Goal: Task Accomplishment & Management: Manage account settings

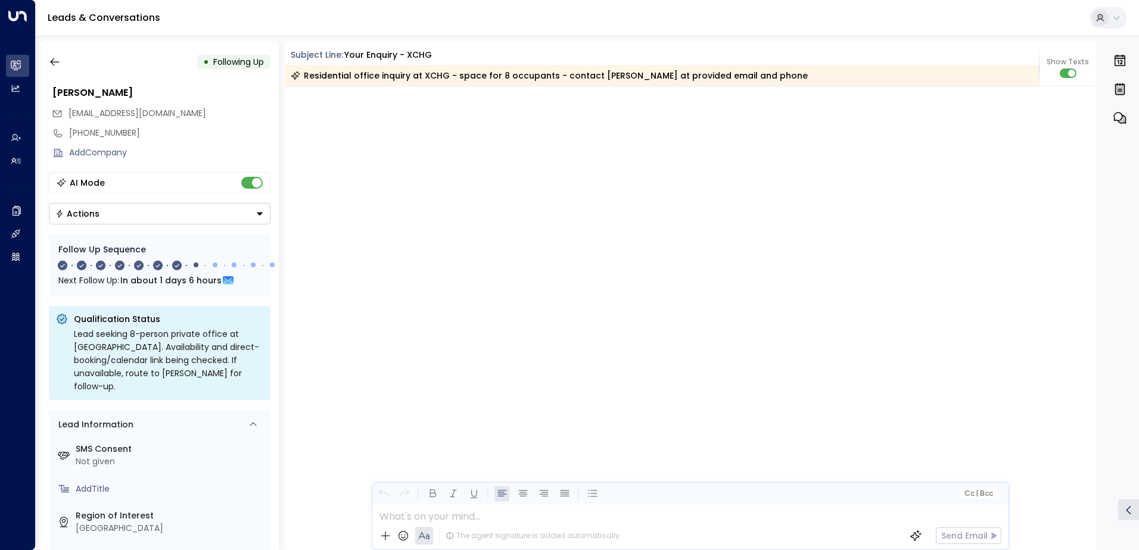
scroll to position [3446, 0]
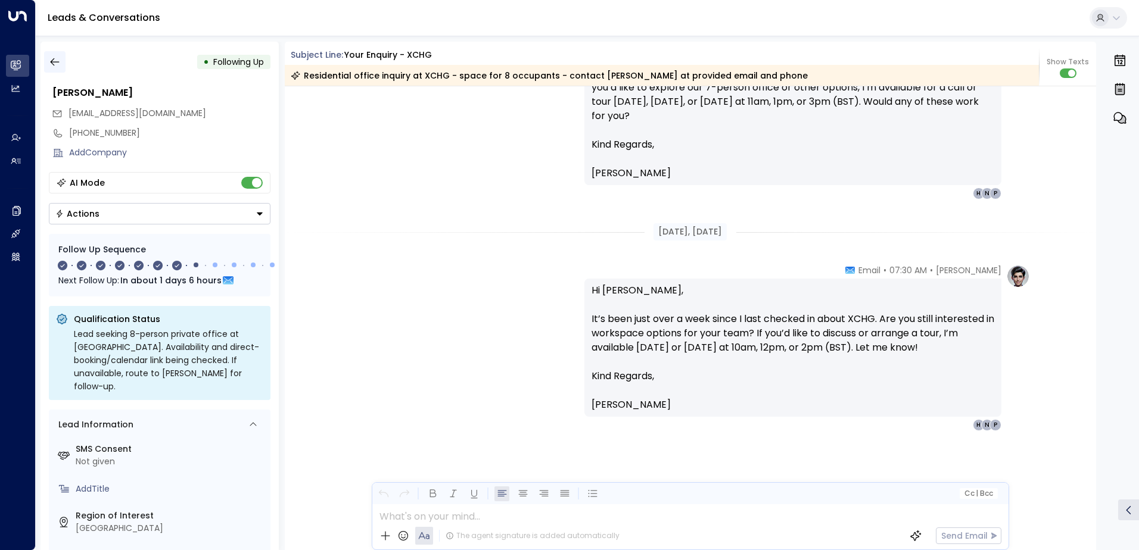
click at [55, 61] on icon "button" at bounding box center [55, 62] width 12 height 12
click at [57, 63] on icon "button" at bounding box center [55, 62] width 12 height 12
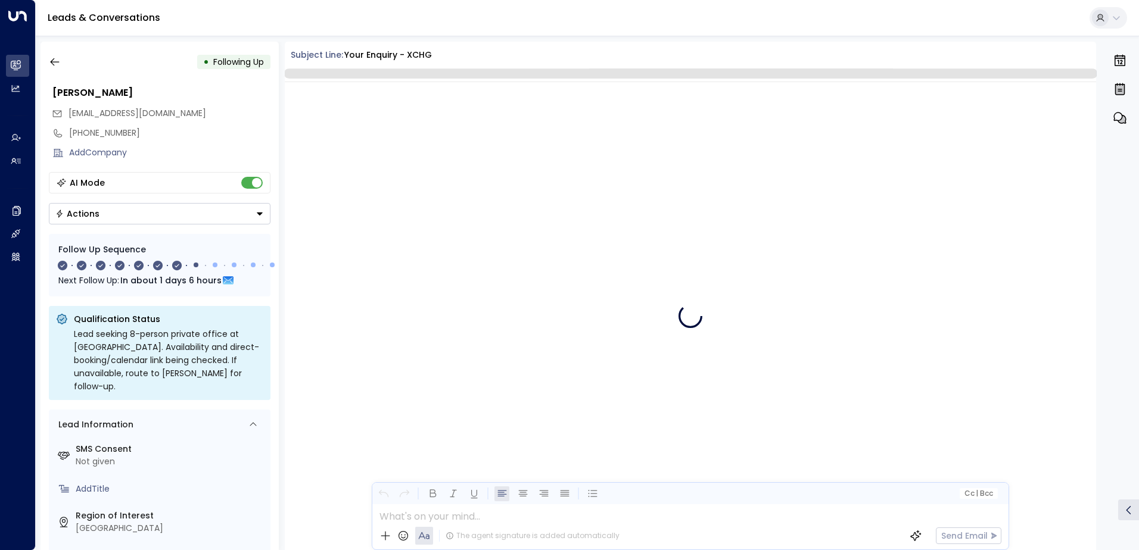
scroll to position [3442, 0]
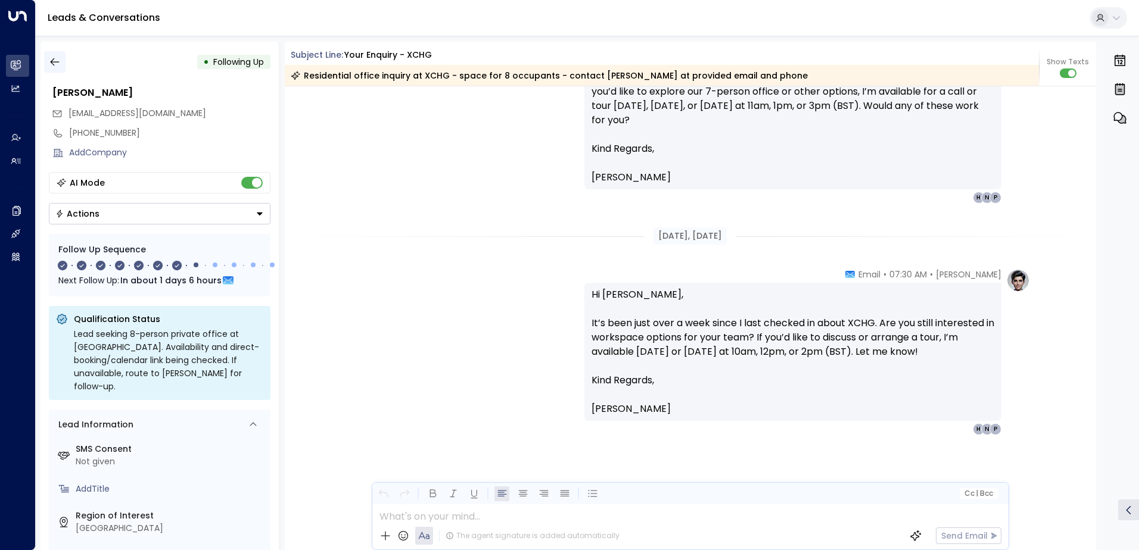
click at [54, 63] on icon "button" at bounding box center [55, 62] width 12 height 12
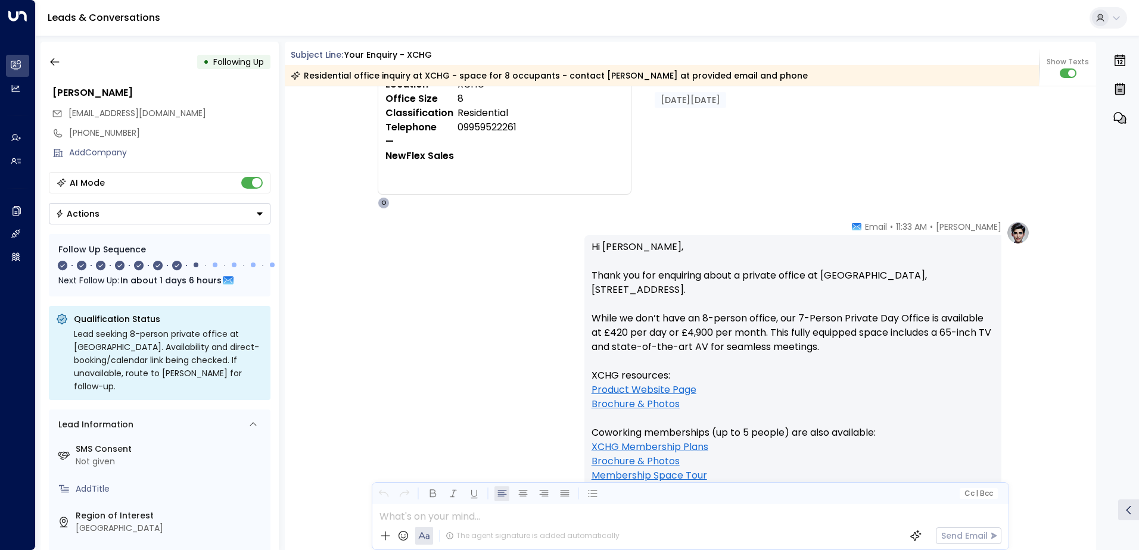
scroll to position [0, 0]
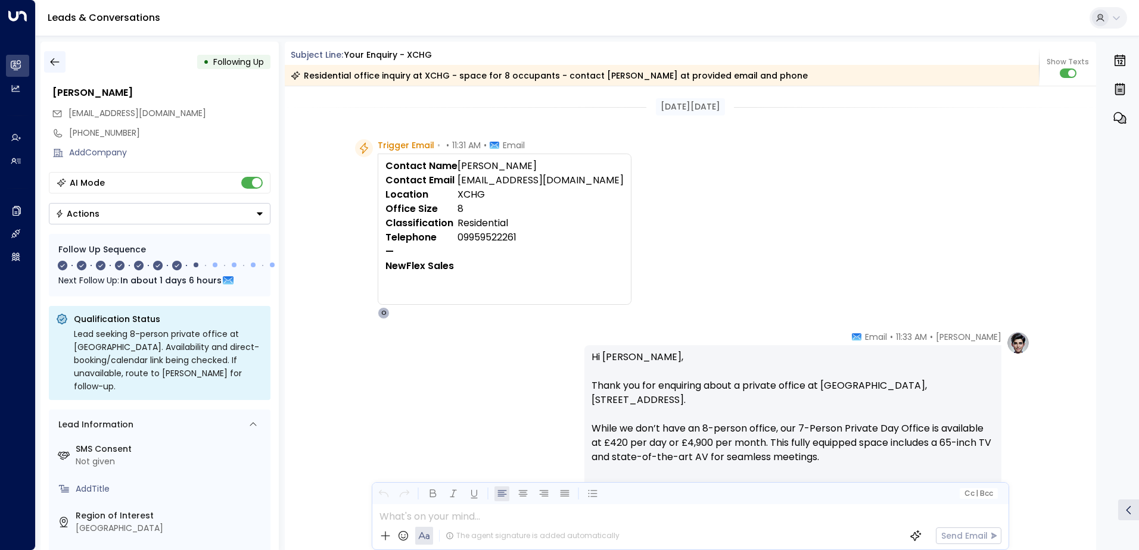
click at [57, 63] on icon "button" at bounding box center [55, 62] width 12 height 12
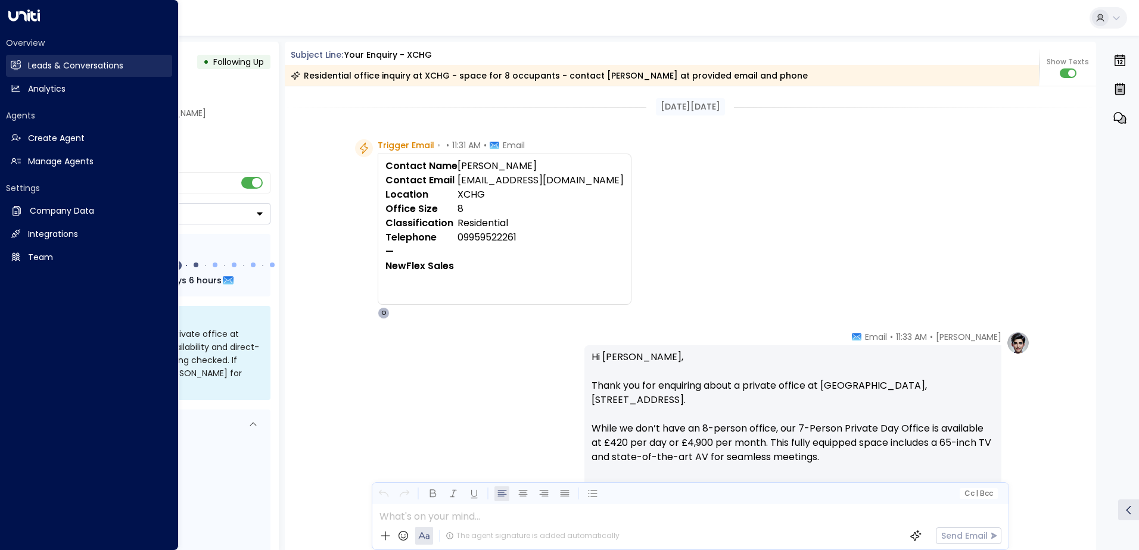
click at [25, 64] on link "Leads & Conversations Leads & Conversations" at bounding box center [89, 66] width 166 height 22
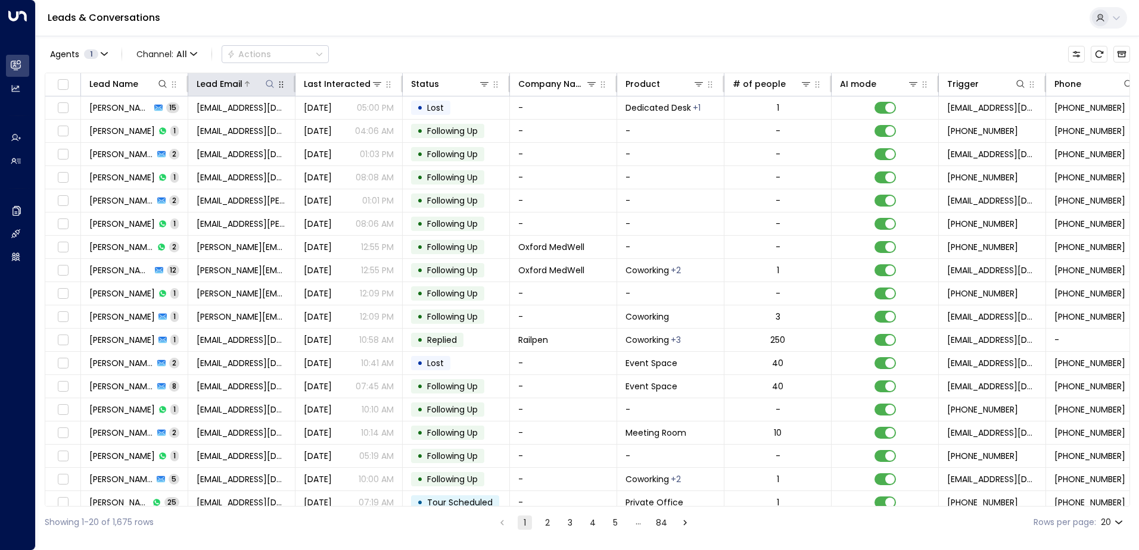
click at [267, 84] on icon at bounding box center [270, 84] width 10 height 10
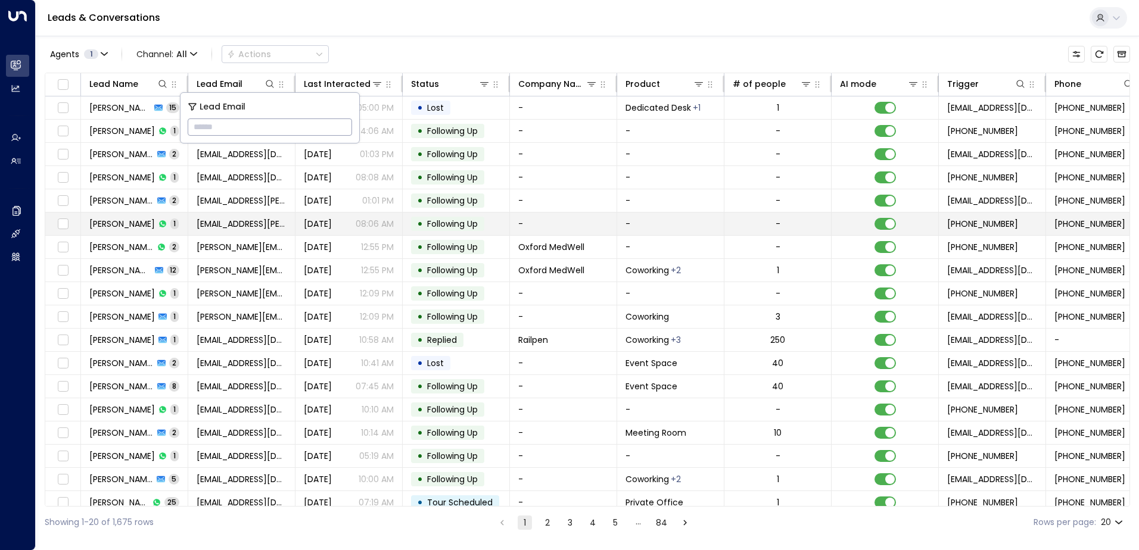
type input "**********"
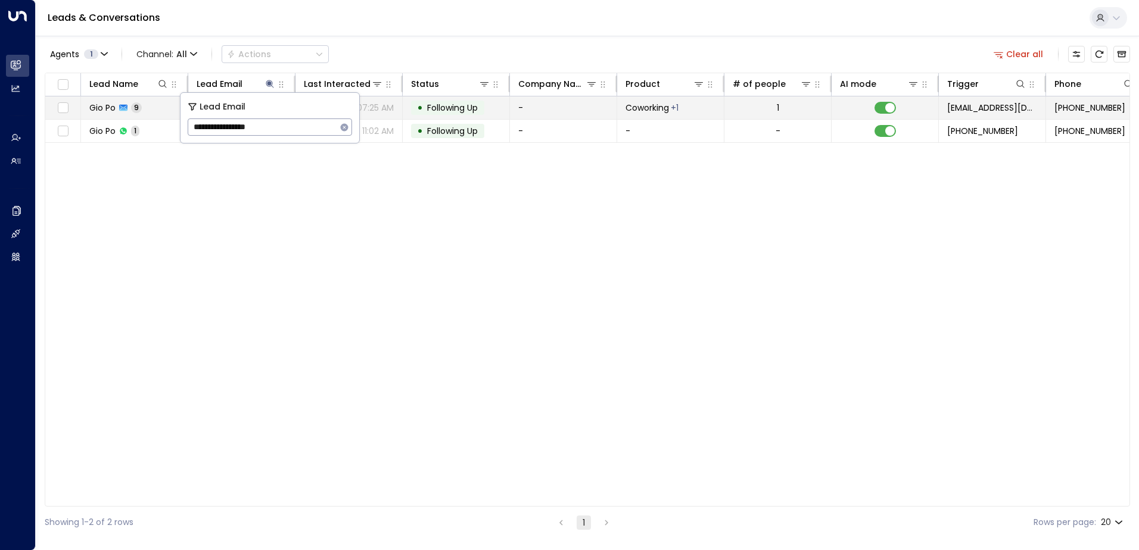
click at [450, 103] on span "Following Up" at bounding box center [452, 108] width 51 height 12
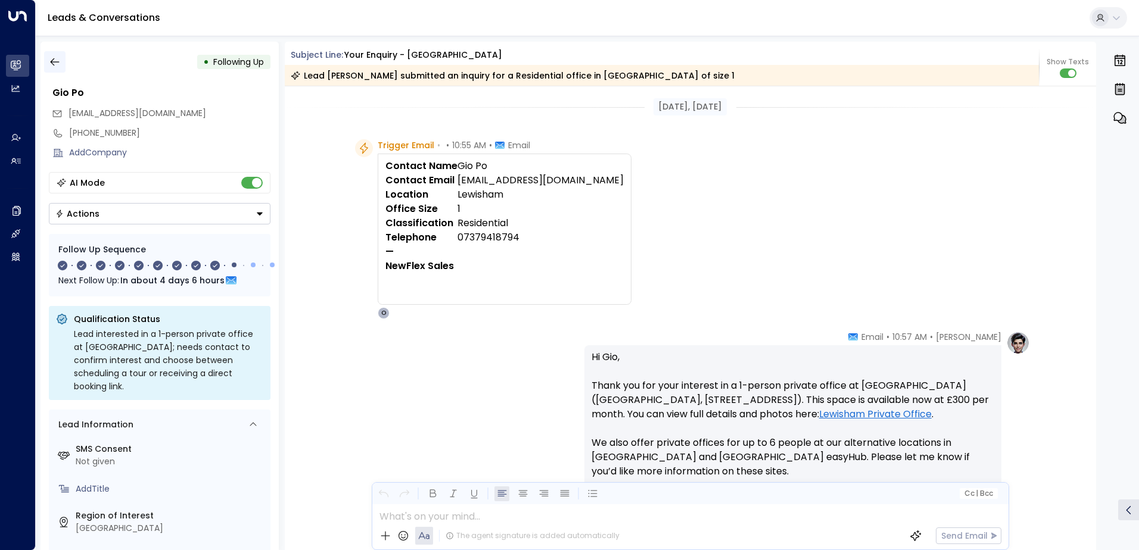
click at [61, 66] on button "button" at bounding box center [54, 61] width 21 height 21
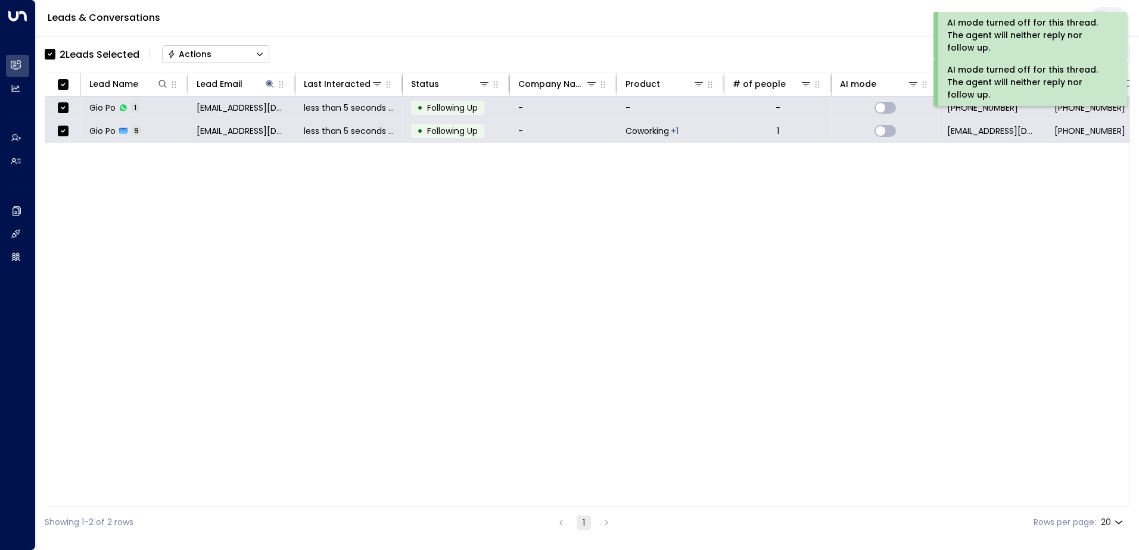
click at [191, 54] on div "Actions" at bounding box center [189, 54] width 44 height 11
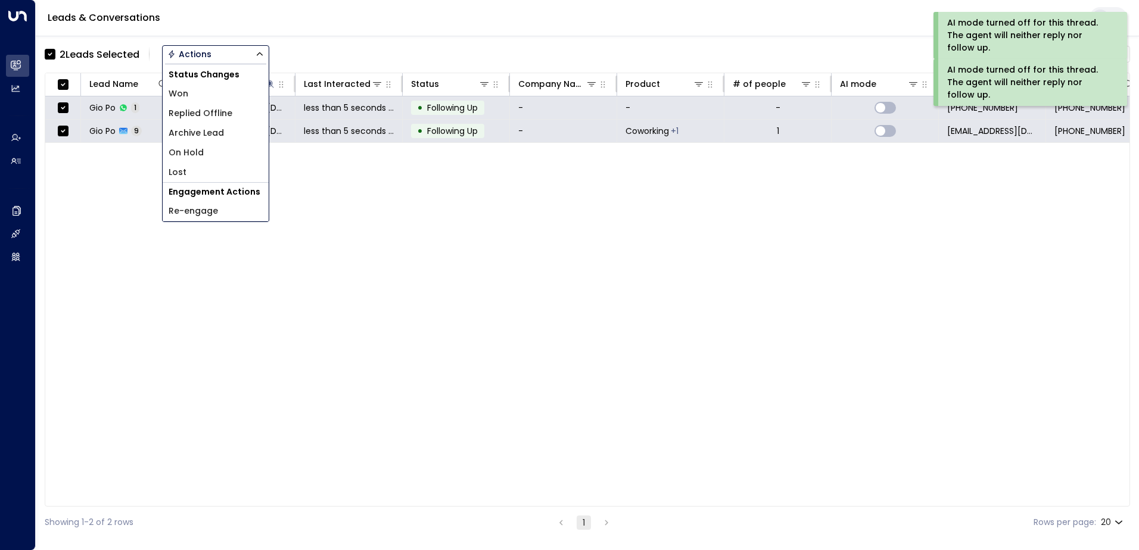
click at [192, 135] on span "Archive Lead" at bounding box center [196, 133] width 55 height 13
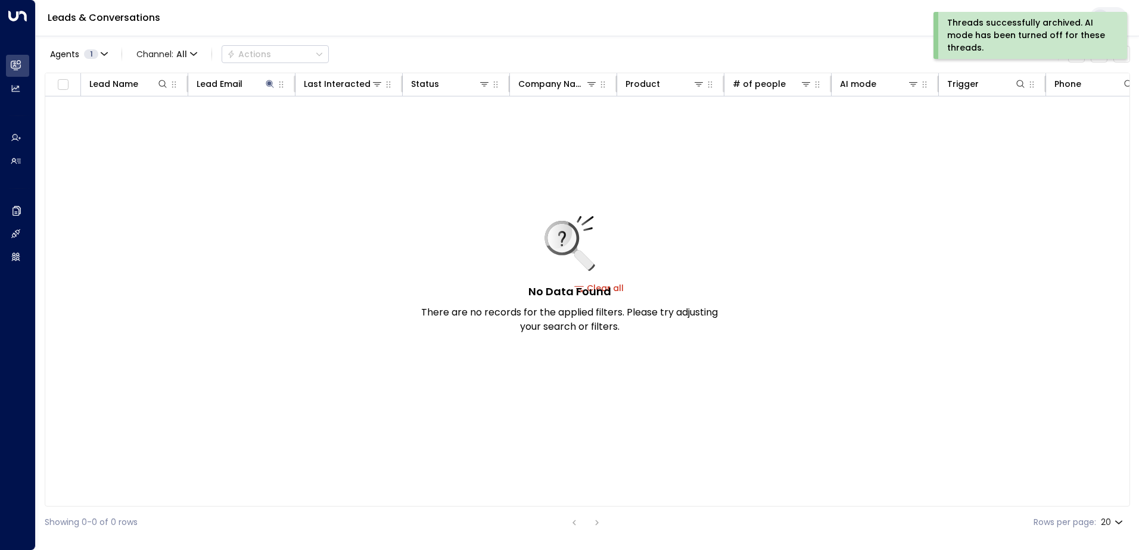
click at [1038, 21] on div "Threads successfully archived. AI mode has been turned off for these threads." at bounding box center [1029, 36] width 164 height 38
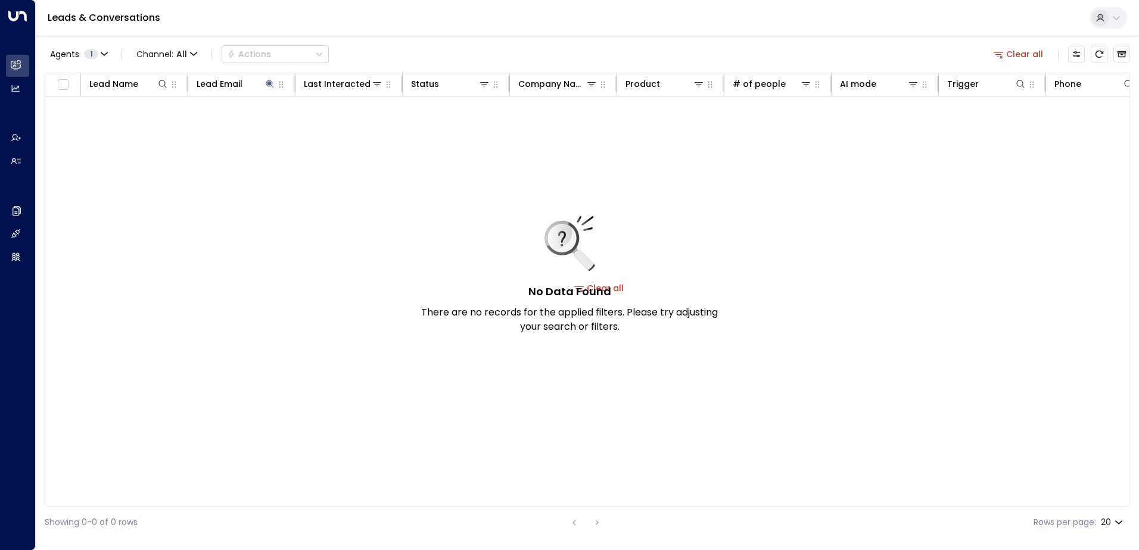
click at [1015, 52] on button "Clear all" at bounding box center [1018, 54] width 60 height 17
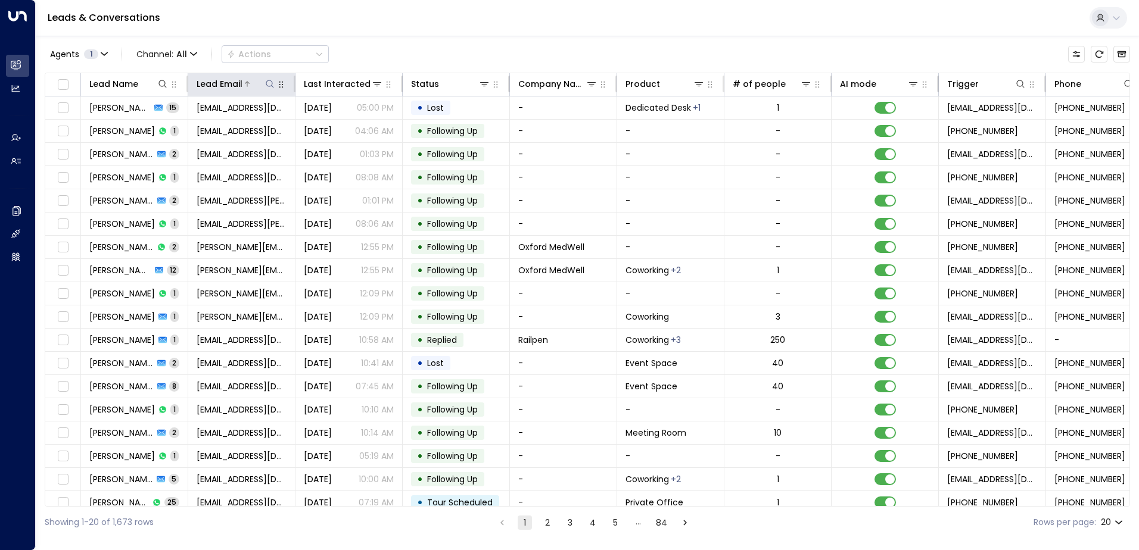
click at [270, 86] on icon at bounding box center [270, 84] width 10 height 10
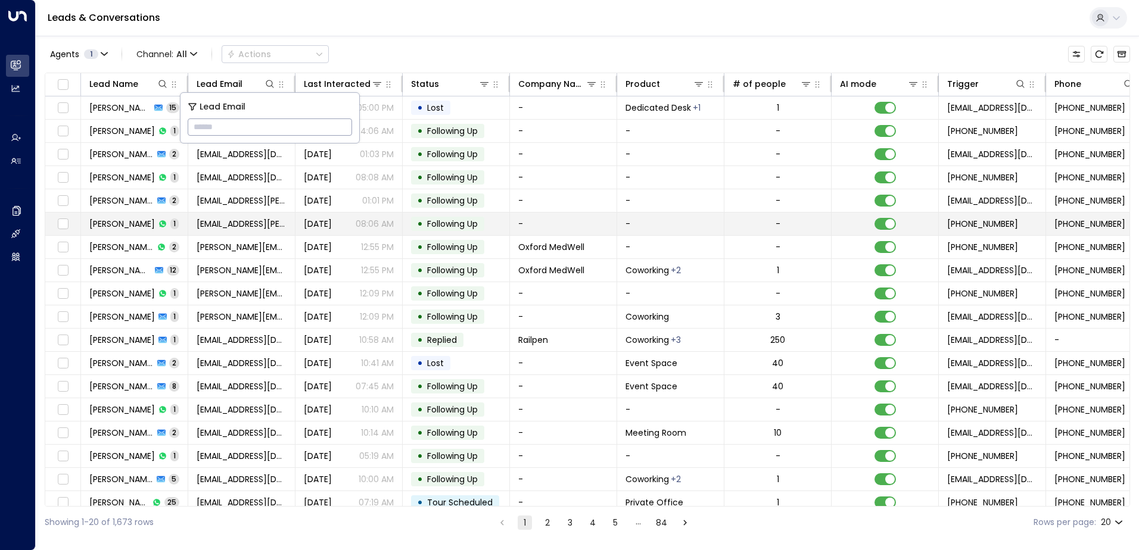
type input "**********"
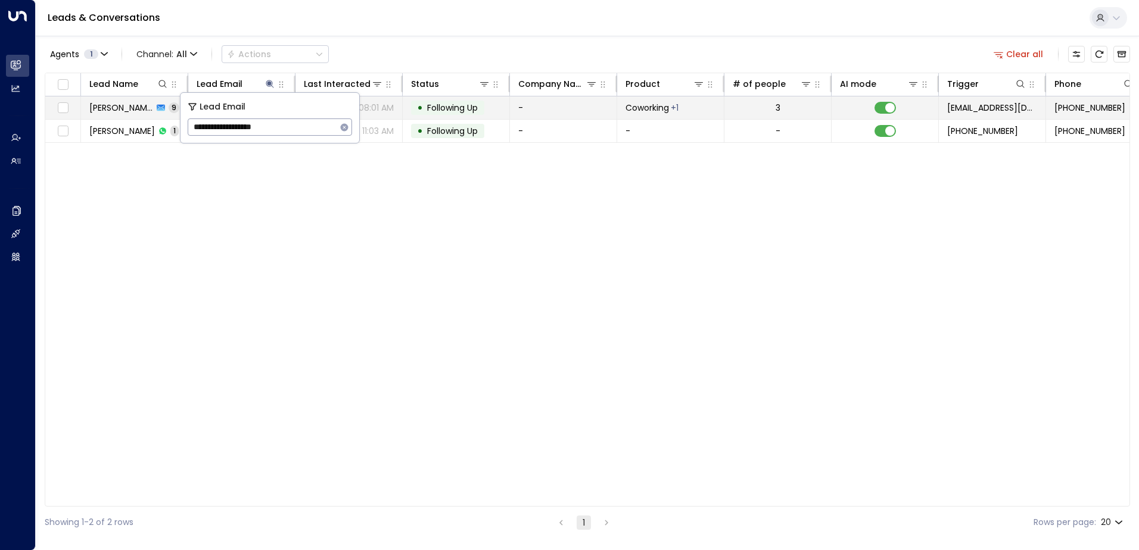
click at [445, 109] on span "Following Up" at bounding box center [452, 108] width 51 height 12
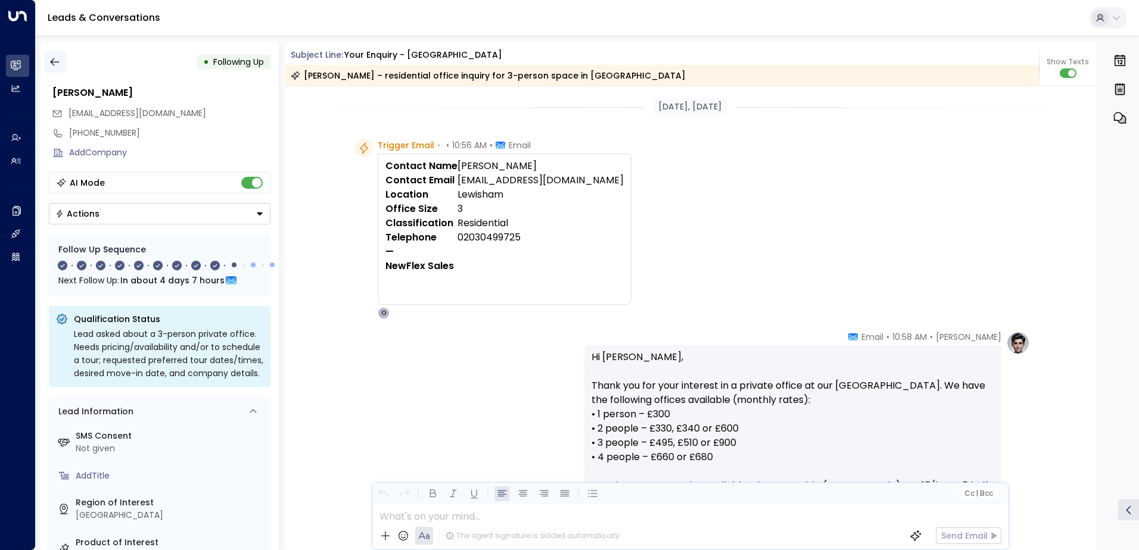
click at [57, 67] on icon "button" at bounding box center [55, 62] width 12 height 12
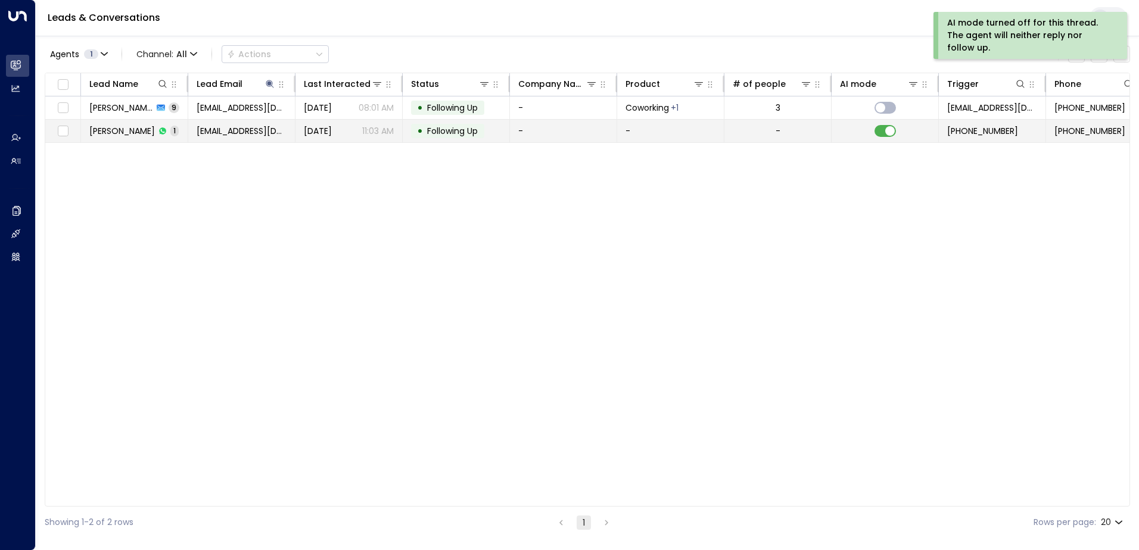
click at [886, 138] on td at bounding box center [884, 131] width 107 height 23
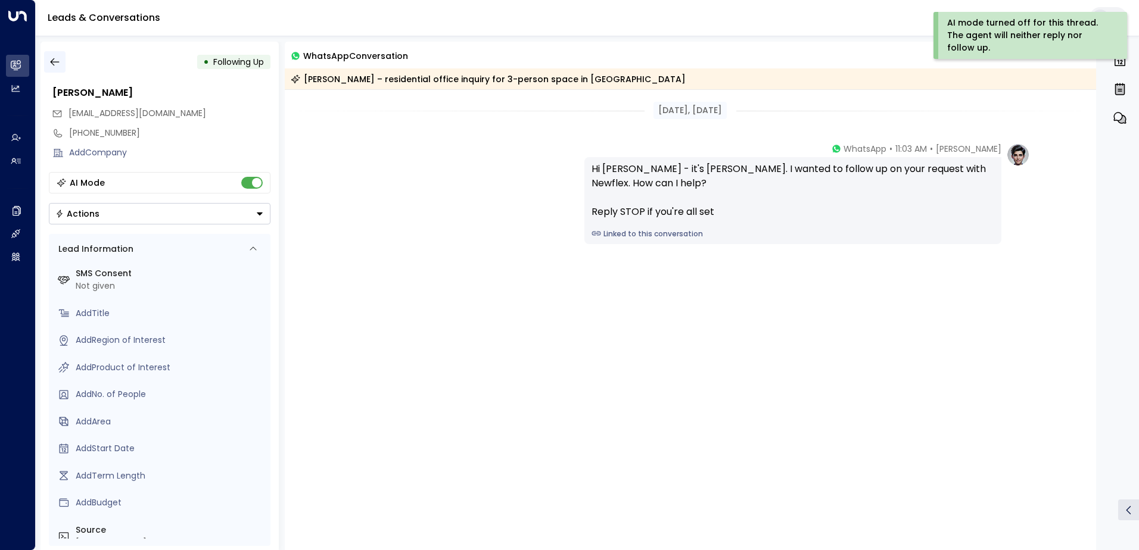
click at [64, 61] on button "button" at bounding box center [54, 61] width 21 height 21
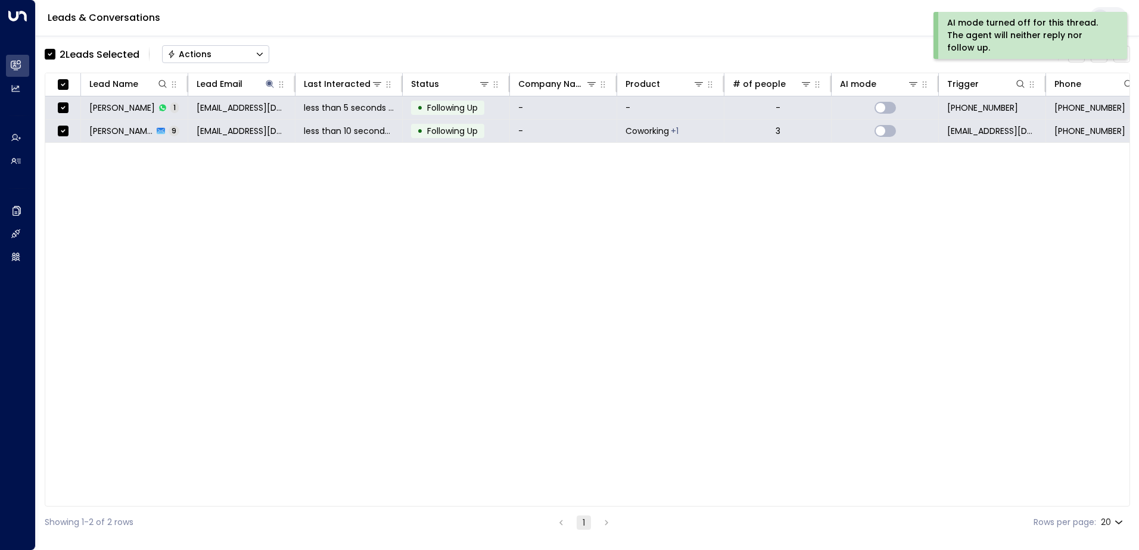
click at [207, 58] on div "Actions" at bounding box center [189, 54] width 44 height 11
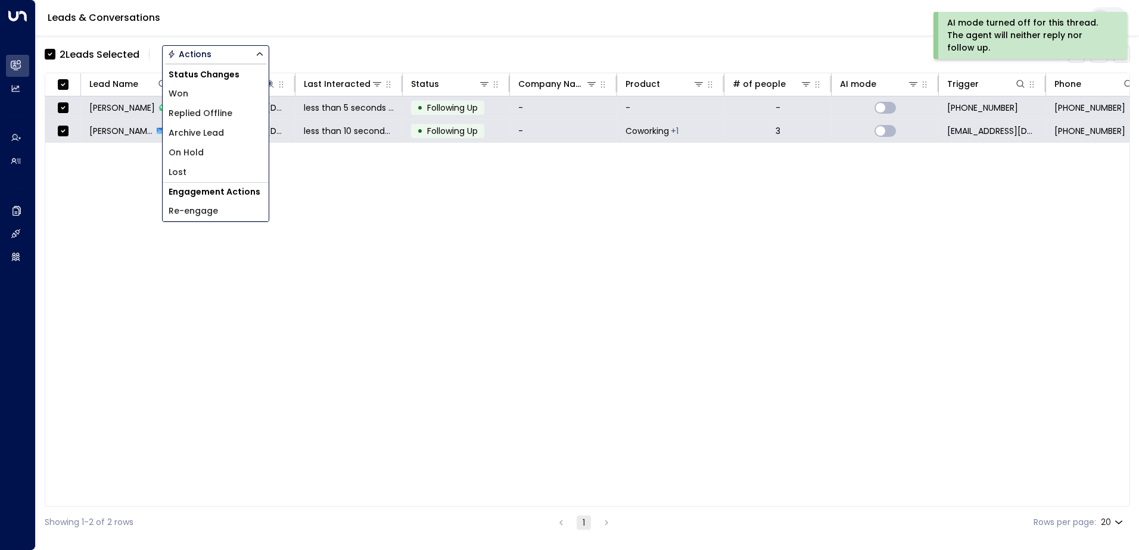
click at [198, 130] on span "Archive Lead" at bounding box center [196, 133] width 55 height 13
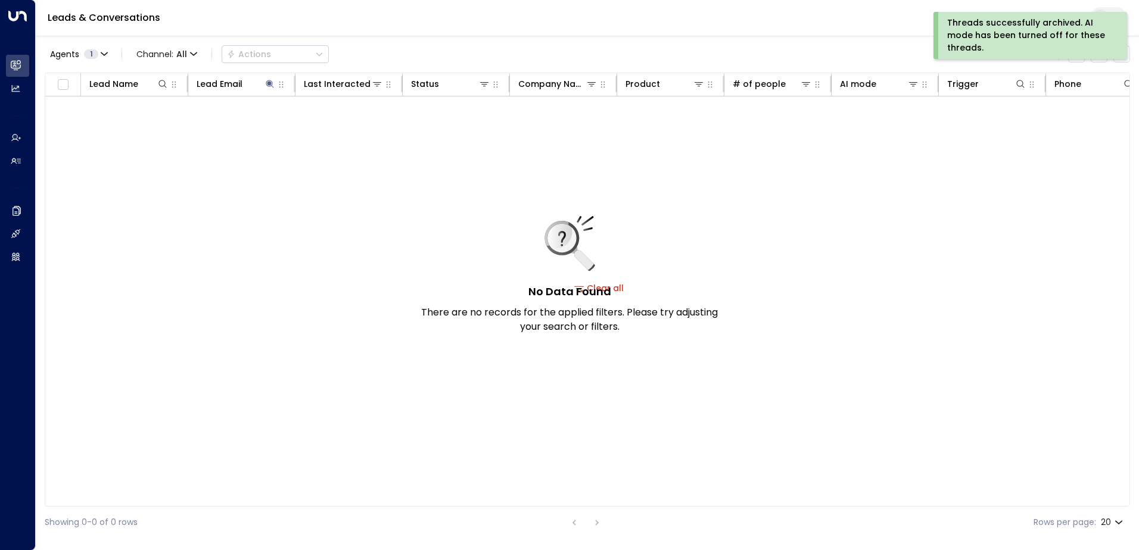
click at [969, 39] on div "Threads successfully archived. AI mode has been turned off for these threads." at bounding box center [1029, 36] width 164 height 38
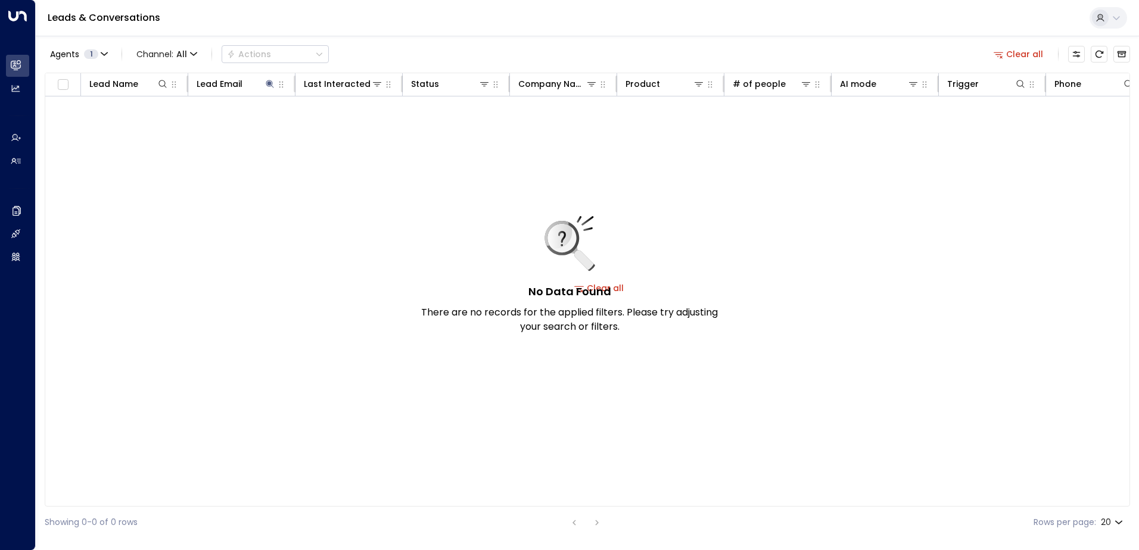
click at [1021, 56] on button "Clear all" at bounding box center [1018, 54] width 60 height 17
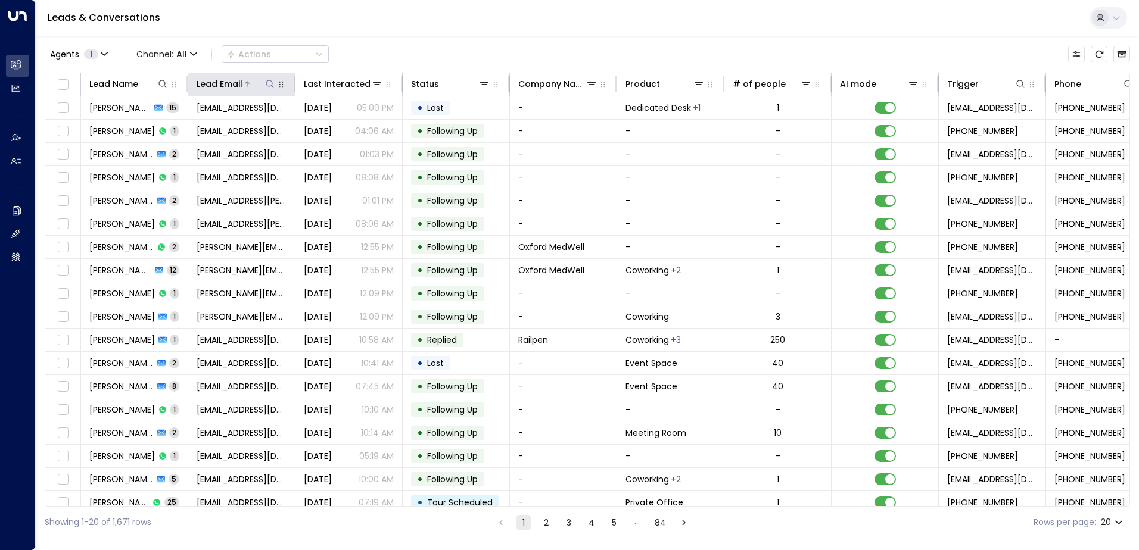
click at [271, 80] on icon at bounding box center [270, 84] width 10 height 10
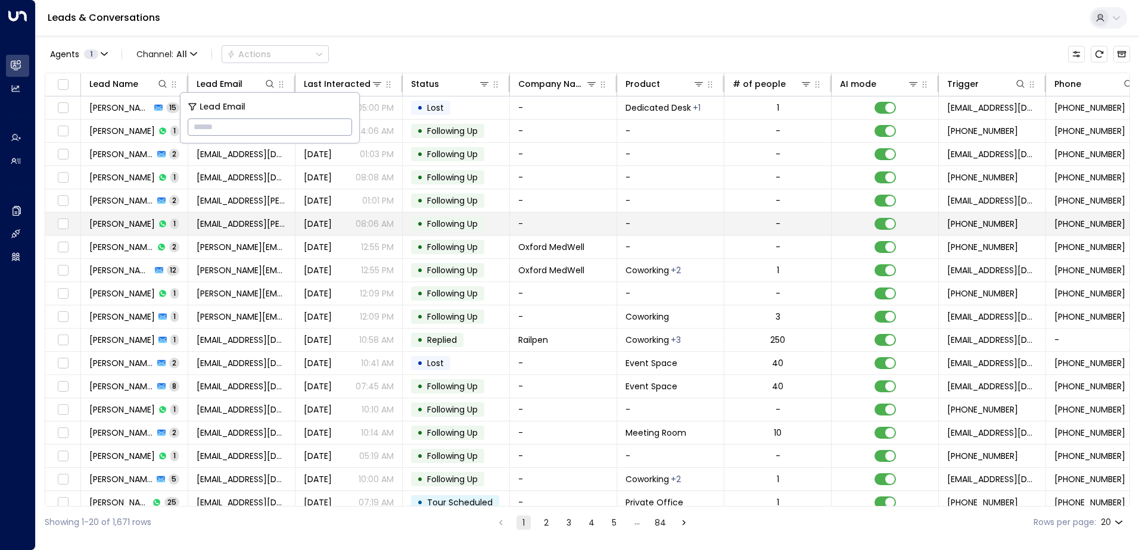
type input "**********"
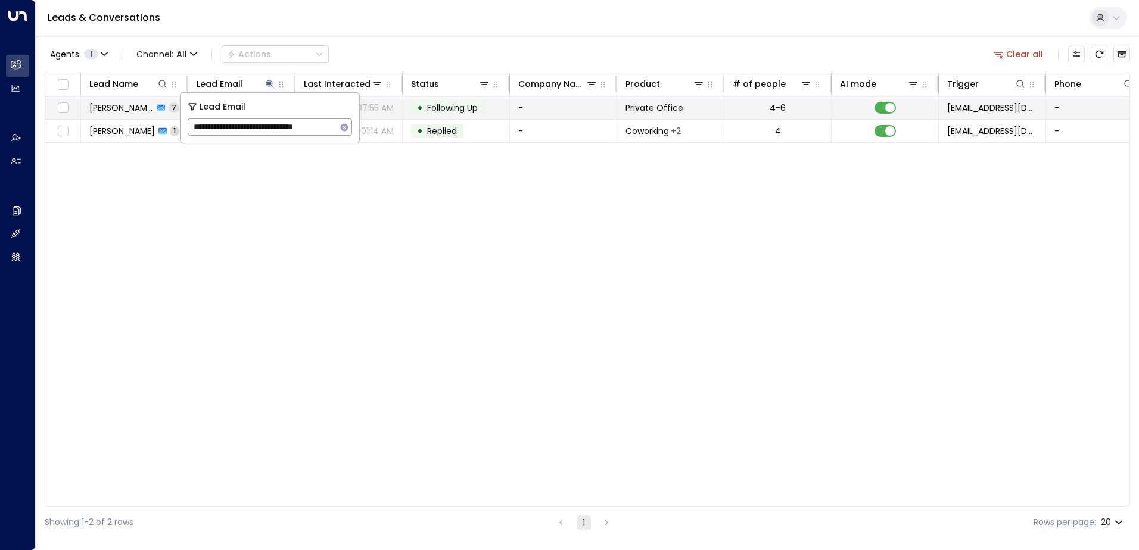
click at [449, 109] on span "Following Up" at bounding box center [452, 108] width 51 height 12
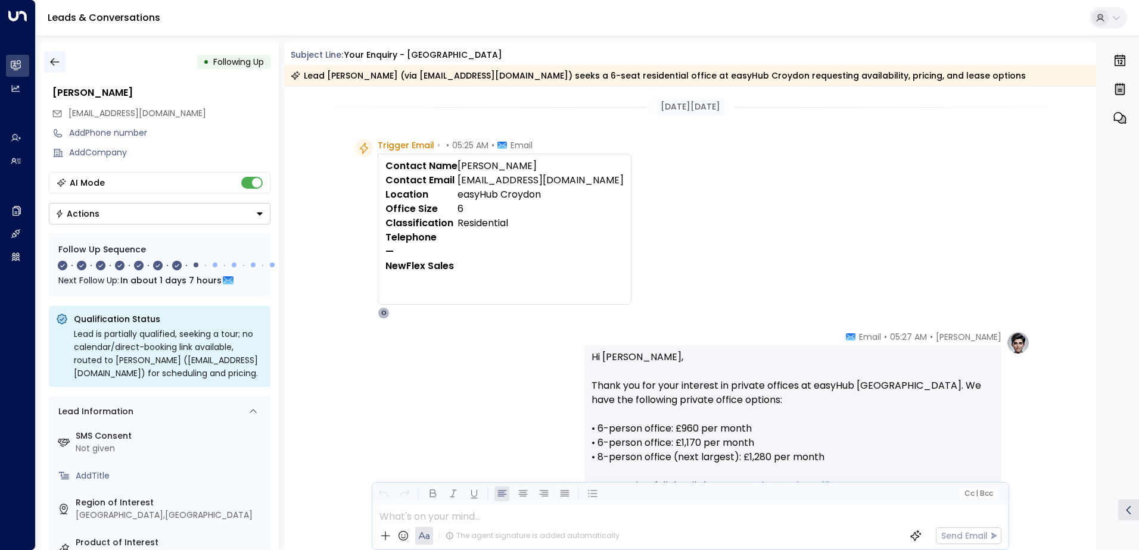
click at [55, 63] on icon "button" at bounding box center [55, 62] width 12 height 12
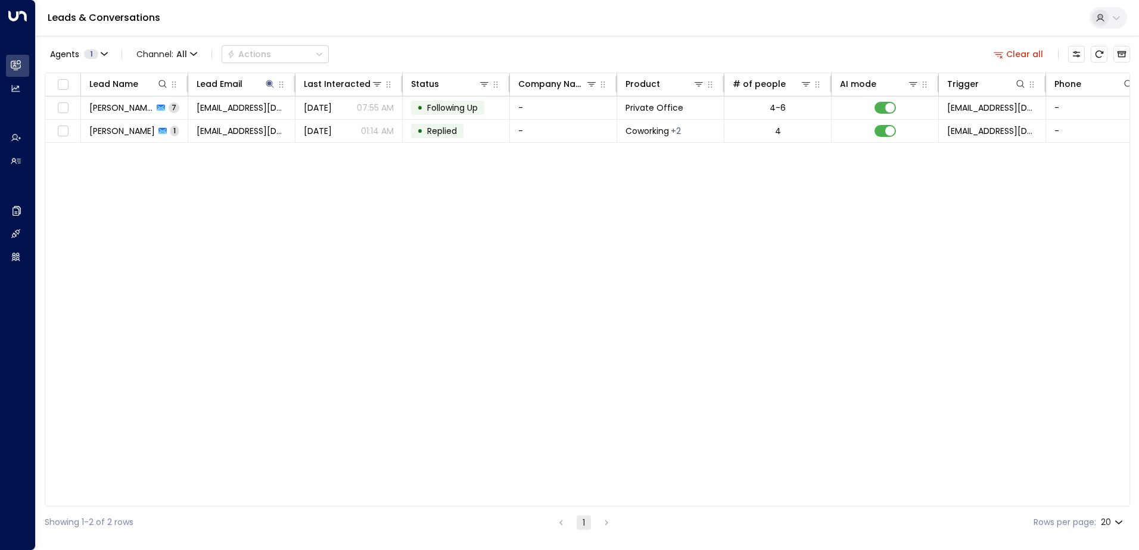
click at [1016, 56] on button "Clear all" at bounding box center [1018, 54] width 60 height 17
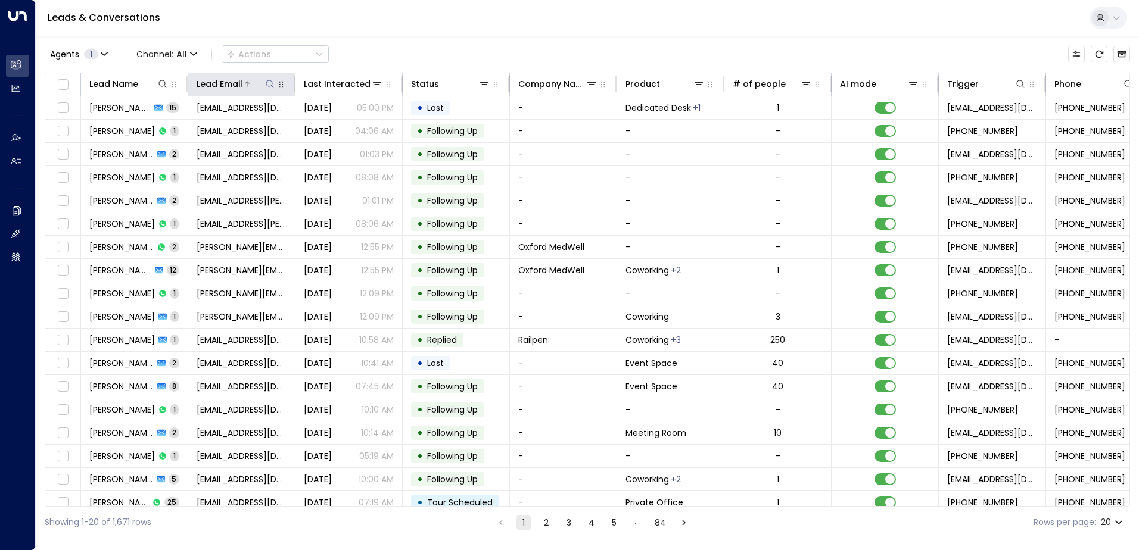
click at [269, 85] on icon at bounding box center [270, 84] width 10 height 10
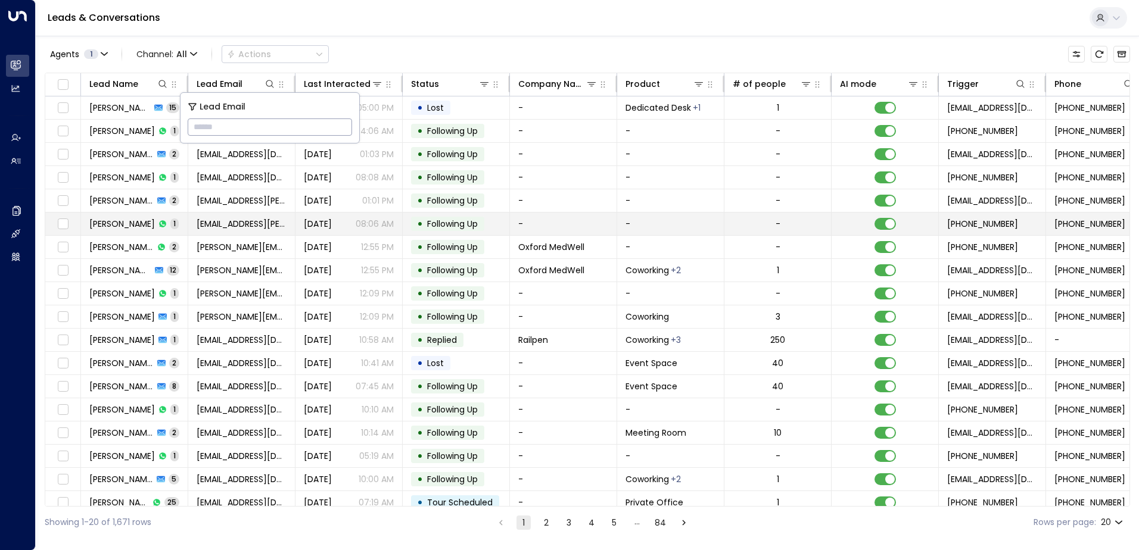
type input "**********"
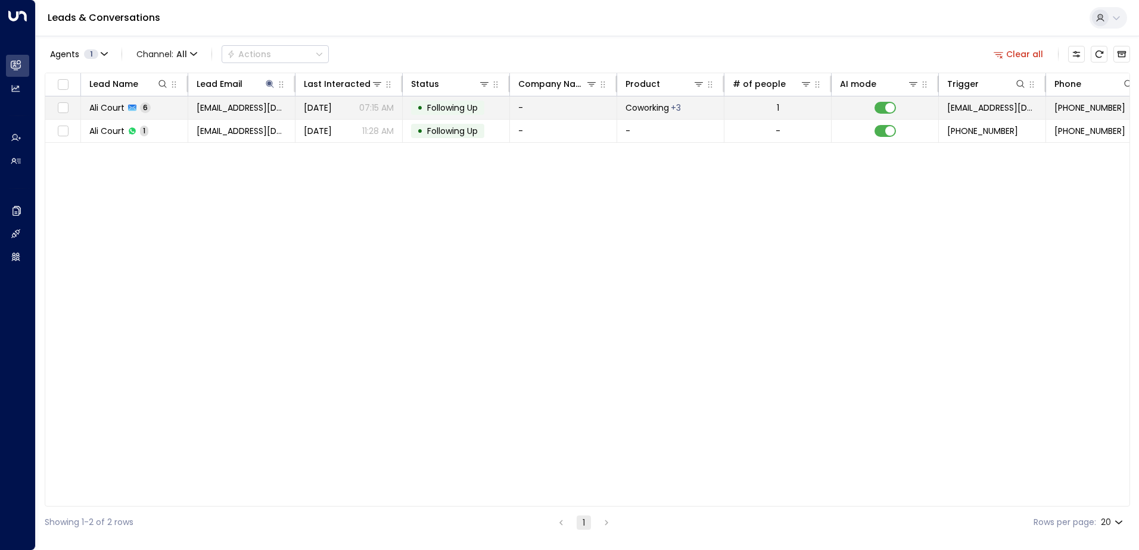
click at [431, 100] on td "• Following Up" at bounding box center [456, 107] width 107 height 23
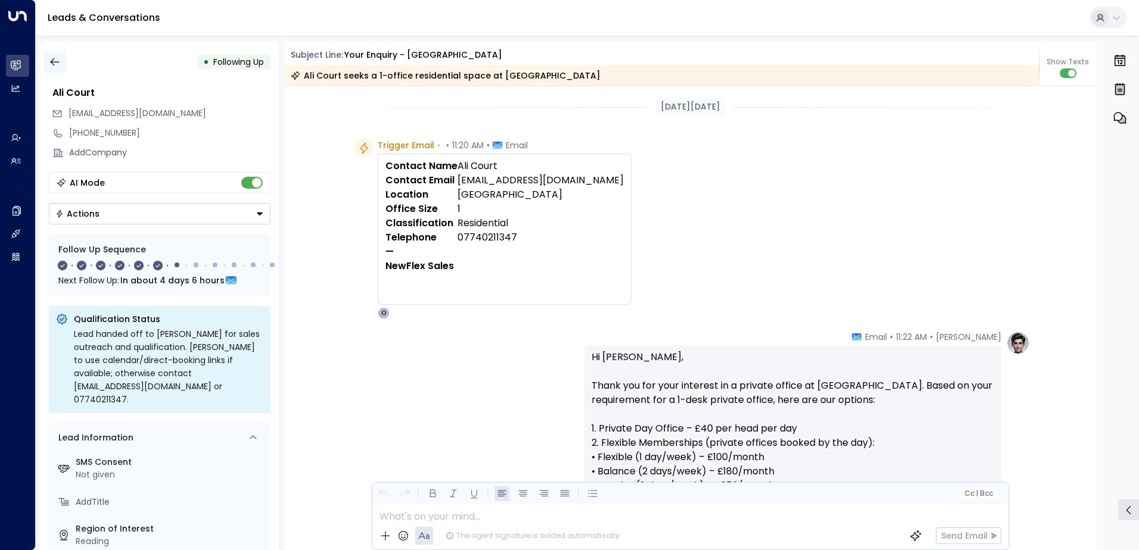
click at [60, 63] on icon "button" at bounding box center [55, 62] width 12 height 12
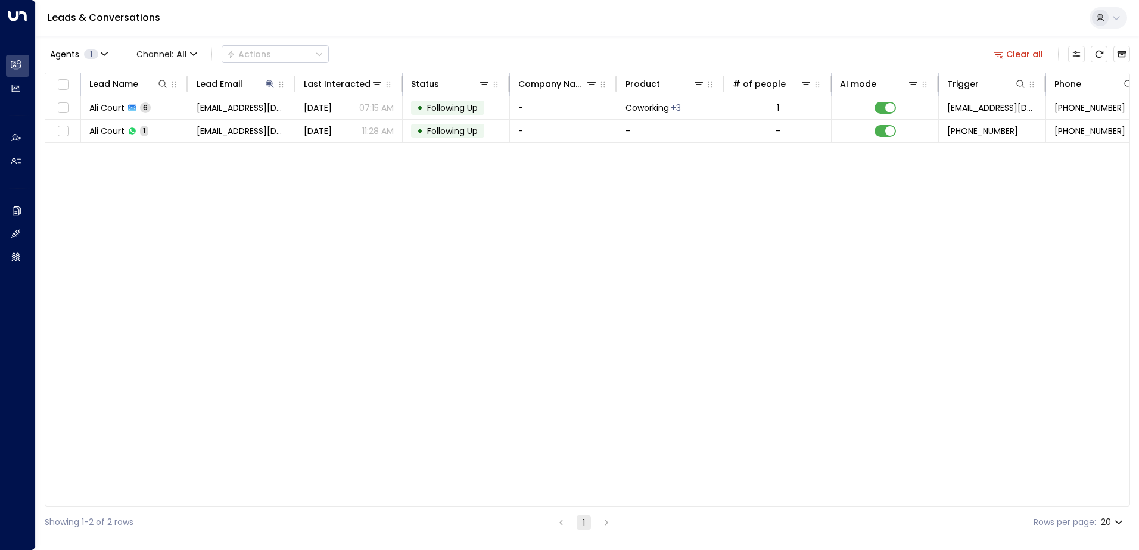
click at [1025, 55] on button "Clear all" at bounding box center [1018, 54] width 60 height 17
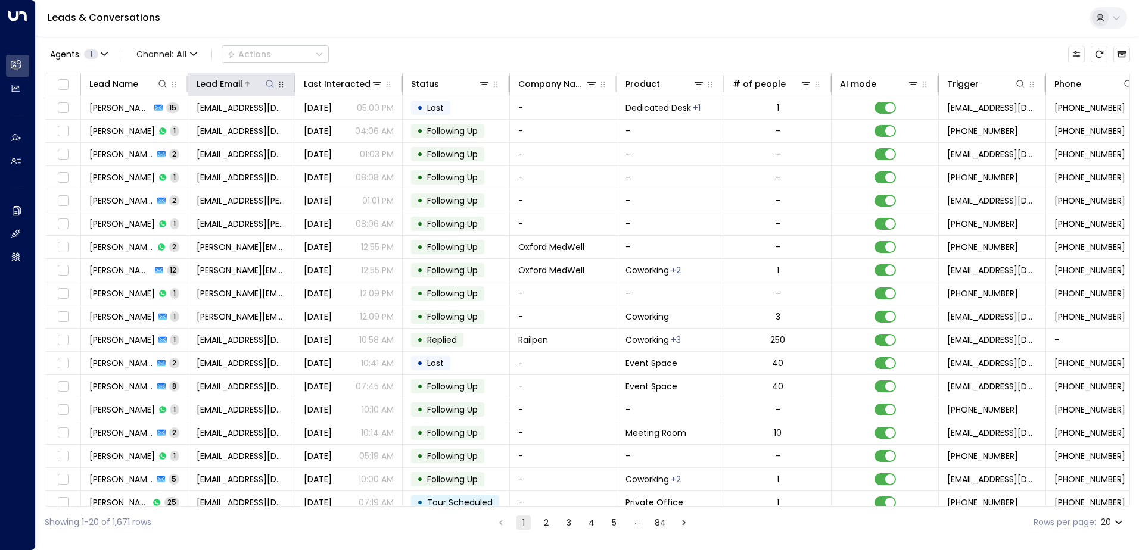
click at [273, 79] on icon at bounding box center [270, 84] width 10 height 10
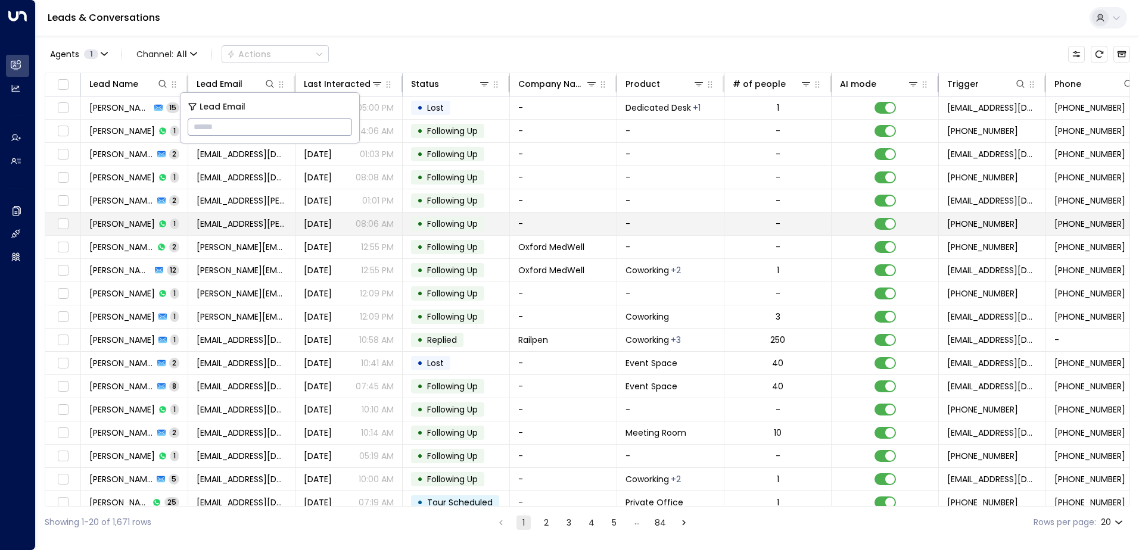
type input "**********"
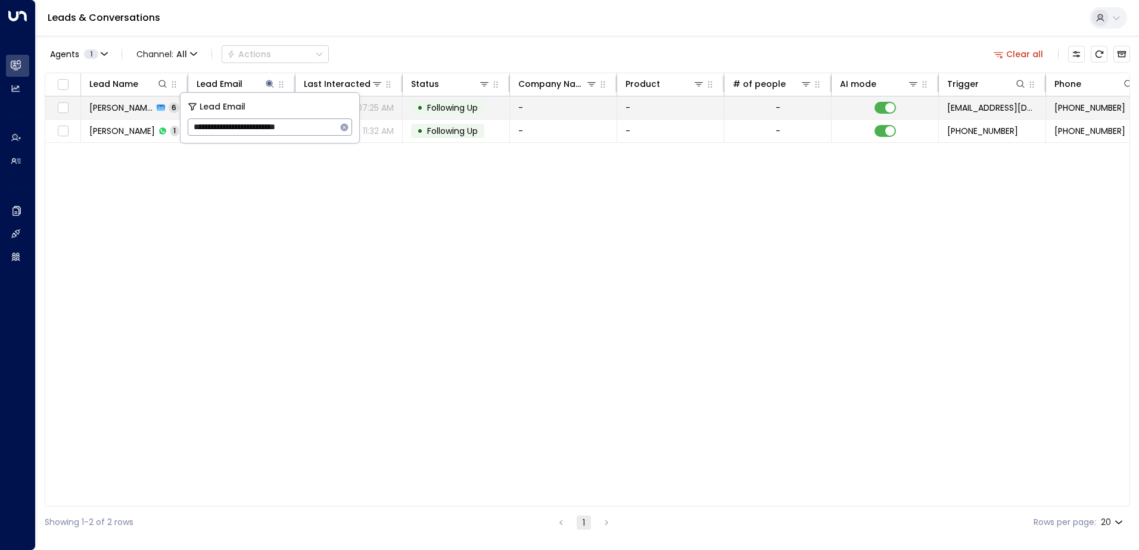
click at [464, 109] on span "Following Up" at bounding box center [452, 108] width 51 height 12
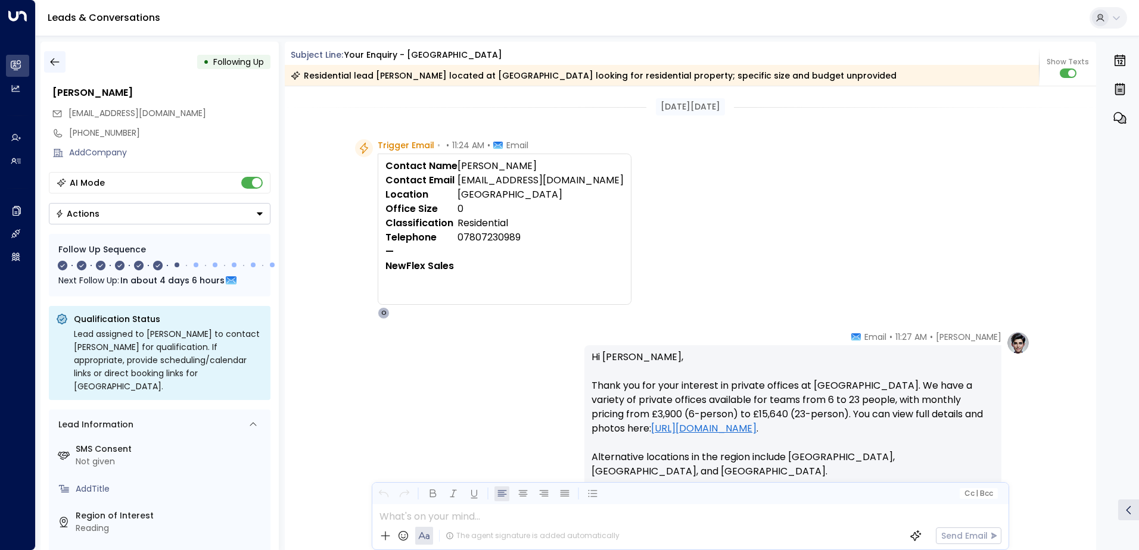
click at [60, 66] on icon "button" at bounding box center [55, 62] width 12 height 12
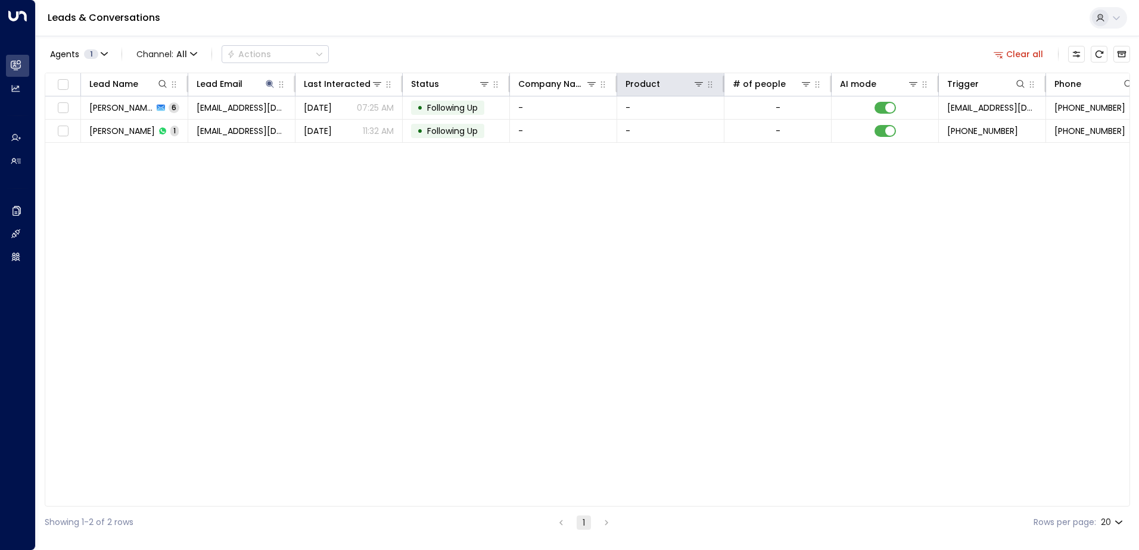
click at [1024, 49] on button "Clear all" at bounding box center [1018, 54] width 60 height 17
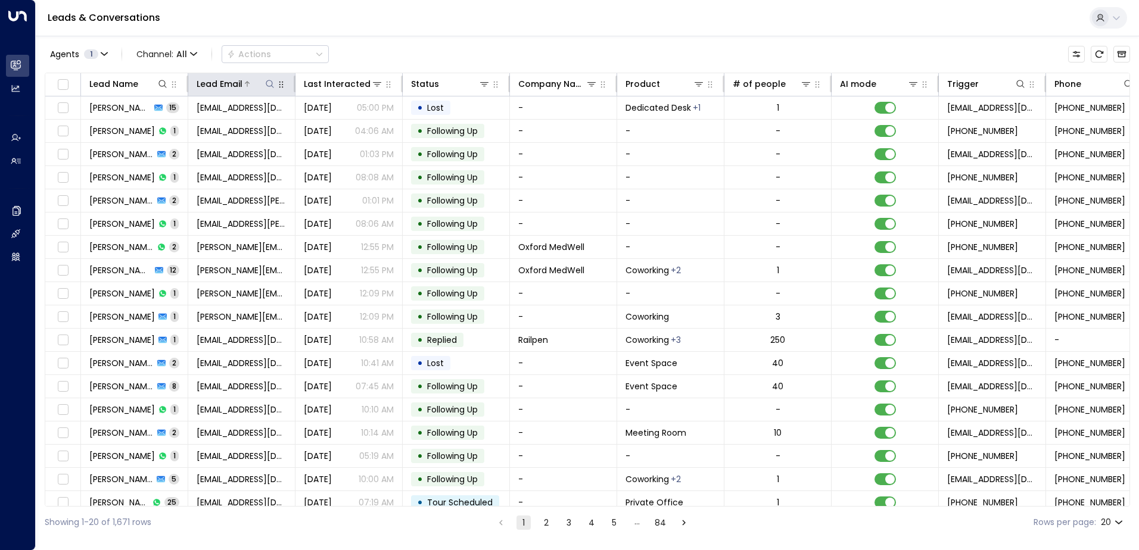
click at [269, 82] on icon at bounding box center [270, 84] width 10 height 10
type input "**********"
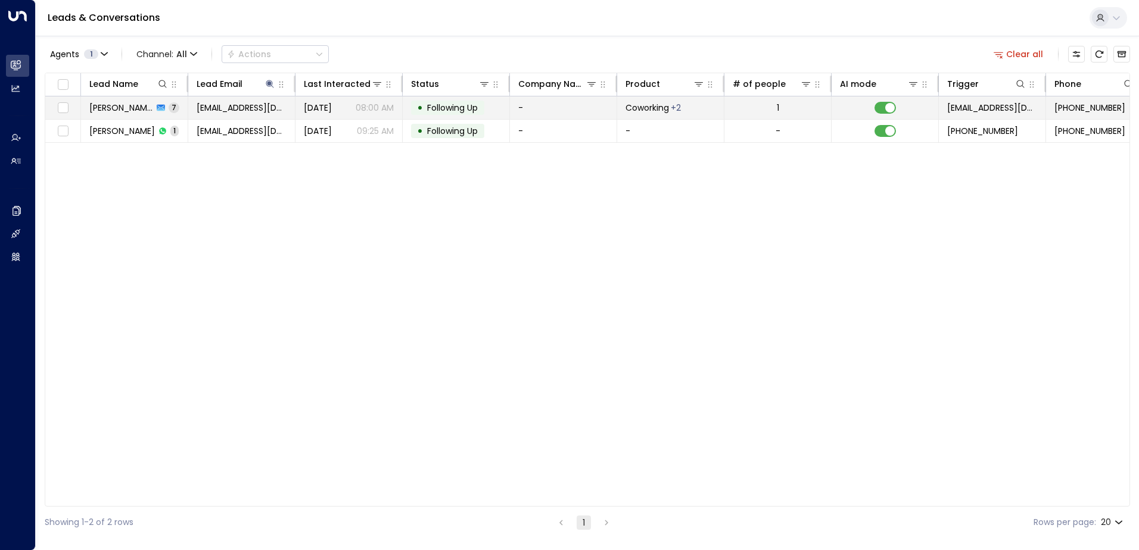
click at [456, 107] on span "Following Up" at bounding box center [452, 108] width 51 height 12
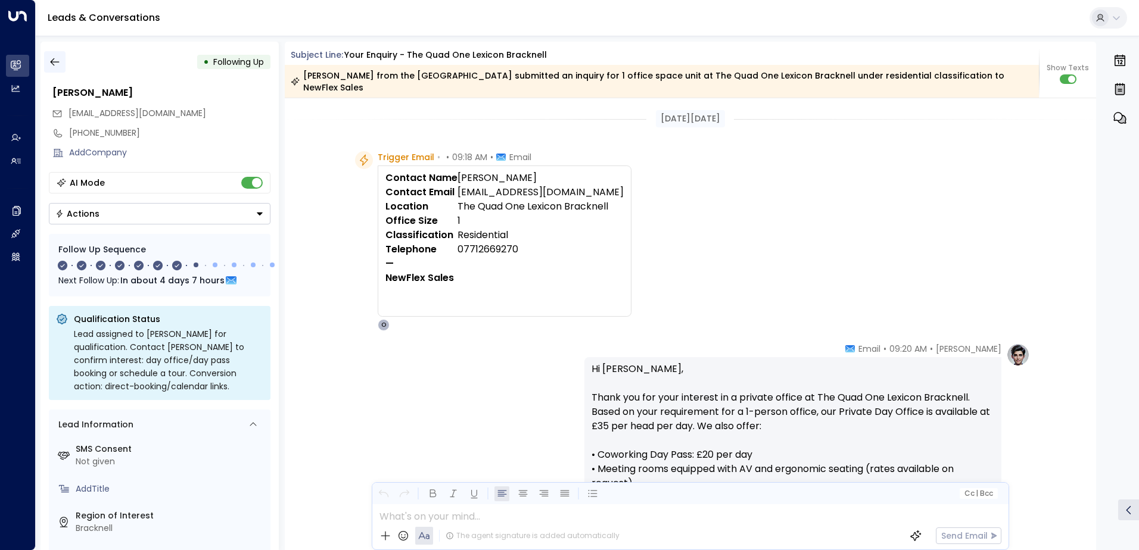
click at [57, 61] on icon "button" at bounding box center [55, 62] width 12 height 12
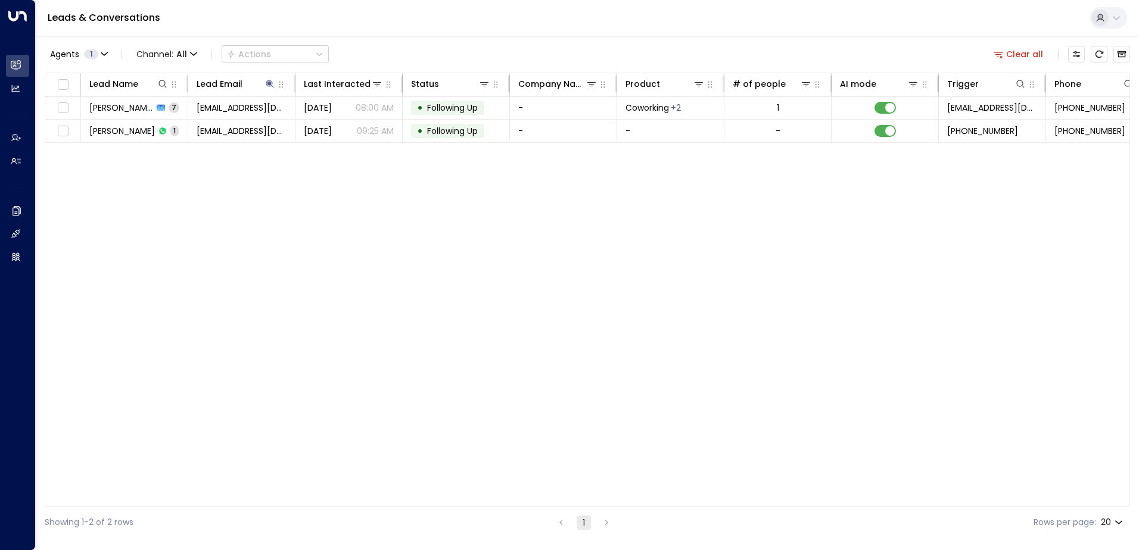
click at [1025, 57] on button "Clear all" at bounding box center [1018, 54] width 60 height 17
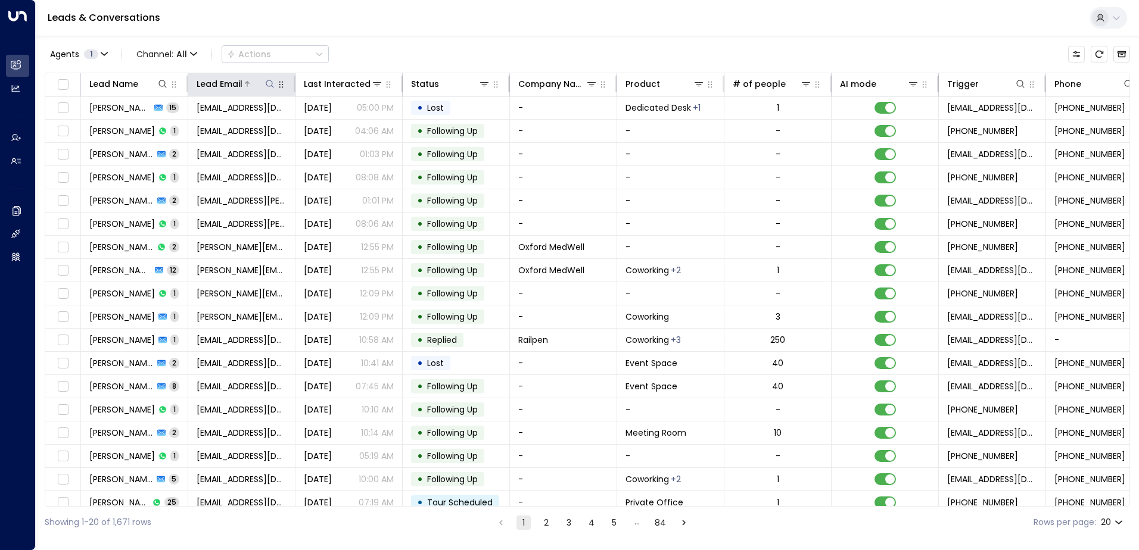
click at [270, 81] on icon at bounding box center [270, 84] width 10 height 10
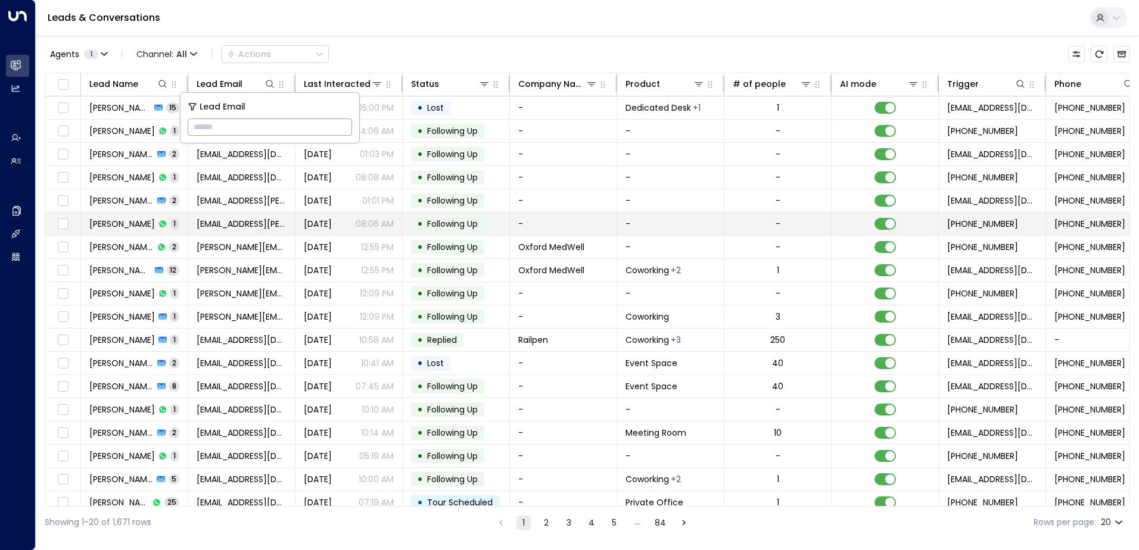
type input "**********"
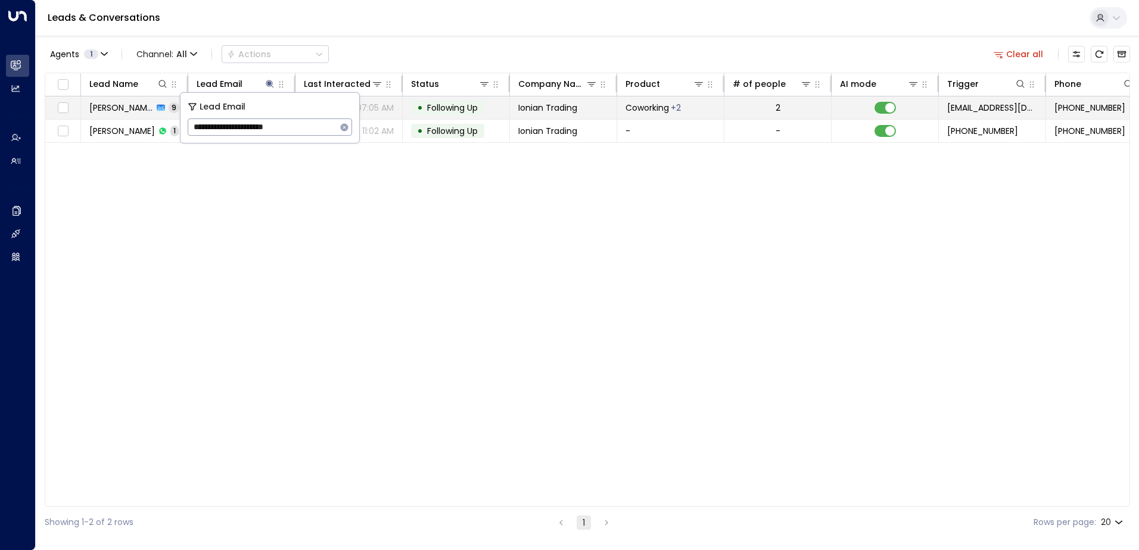
click at [478, 107] on span "Following Up" at bounding box center [452, 108] width 51 height 12
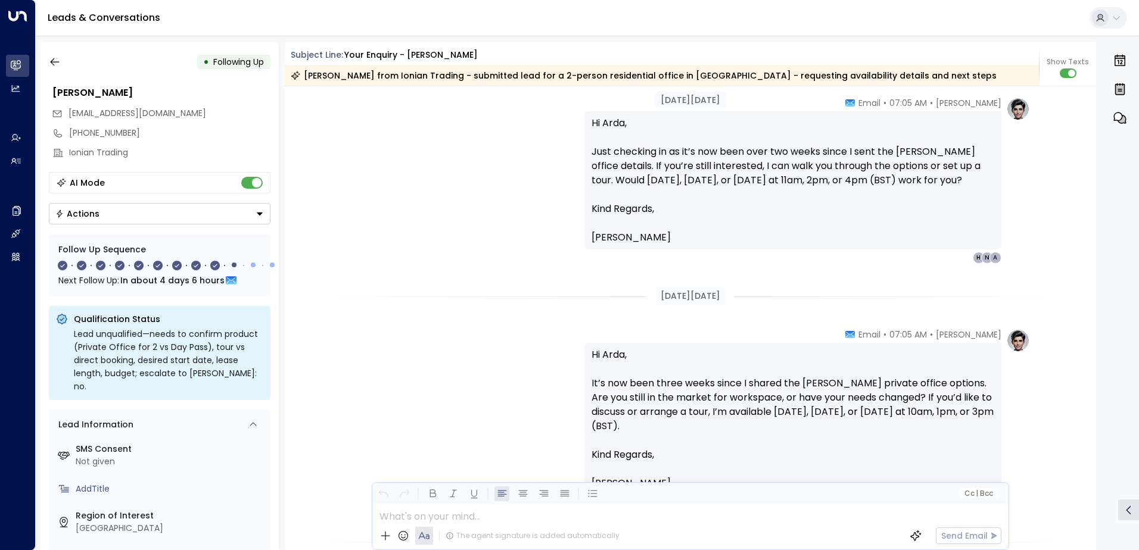
scroll to position [2144, 0]
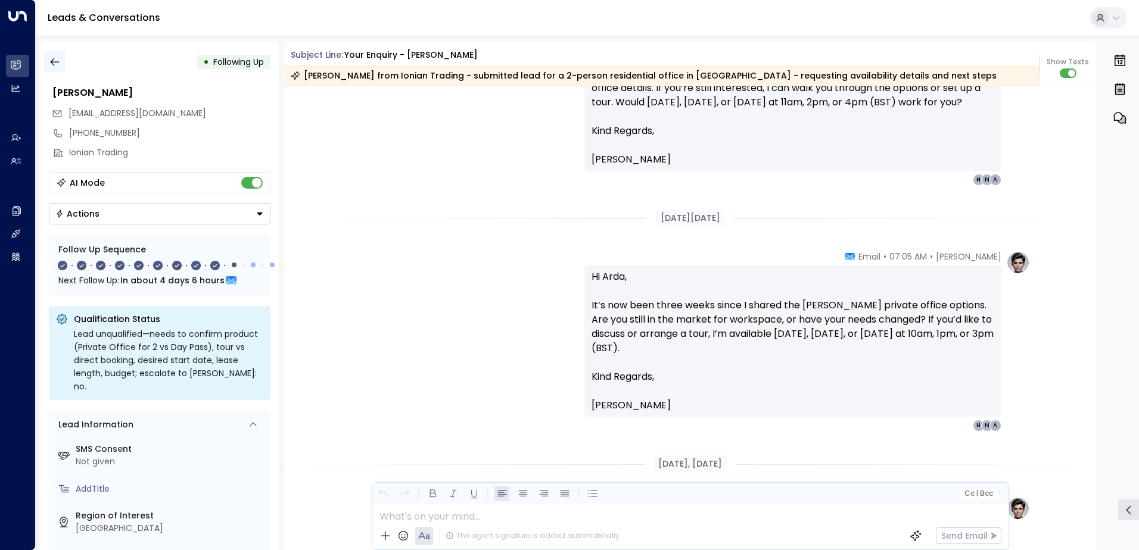
click at [54, 61] on icon "button" at bounding box center [55, 62] width 12 height 12
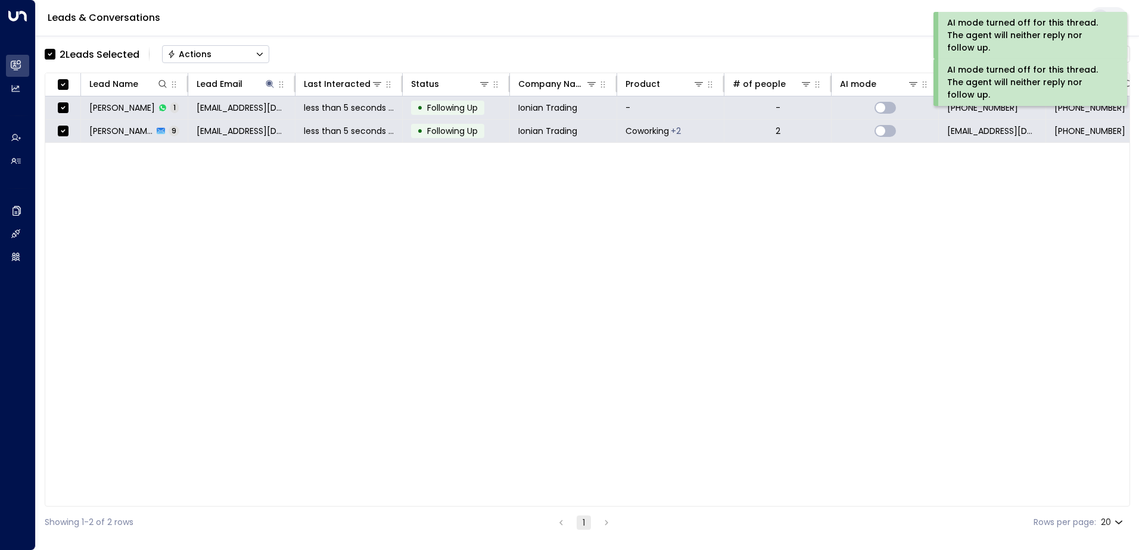
click at [202, 54] on div "Actions" at bounding box center [189, 54] width 44 height 11
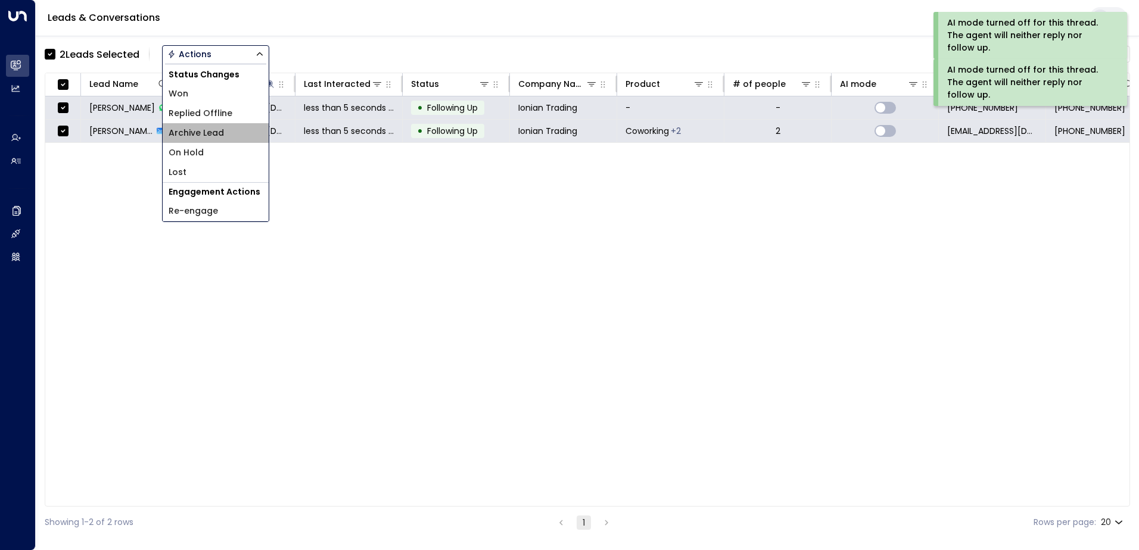
click at [199, 137] on span "Archive Lead" at bounding box center [196, 133] width 55 height 13
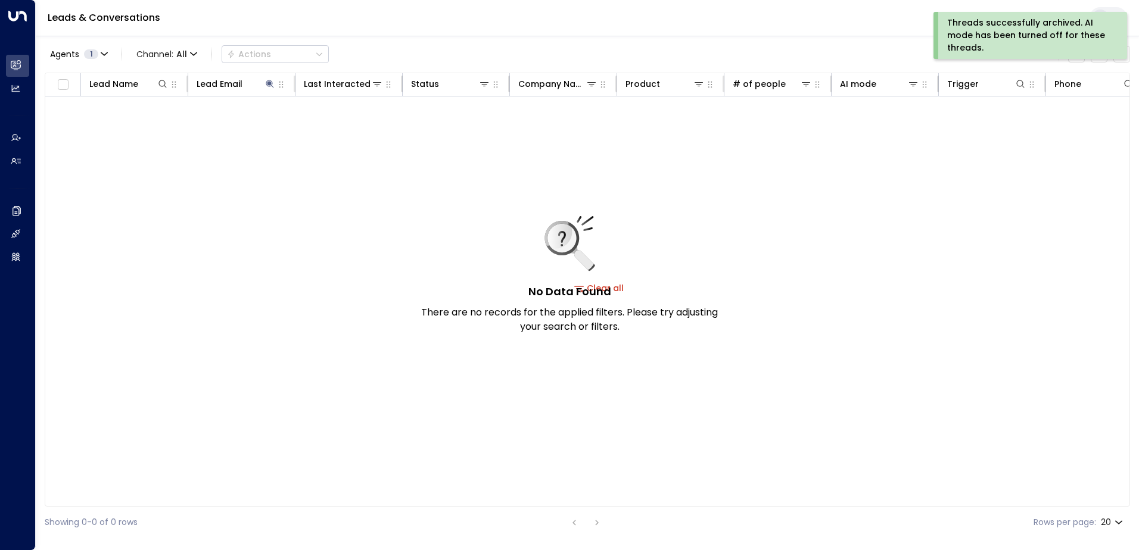
click at [979, 30] on div "Threads successfully archived. AI mode has been turned off for these threads." at bounding box center [1029, 36] width 164 height 38
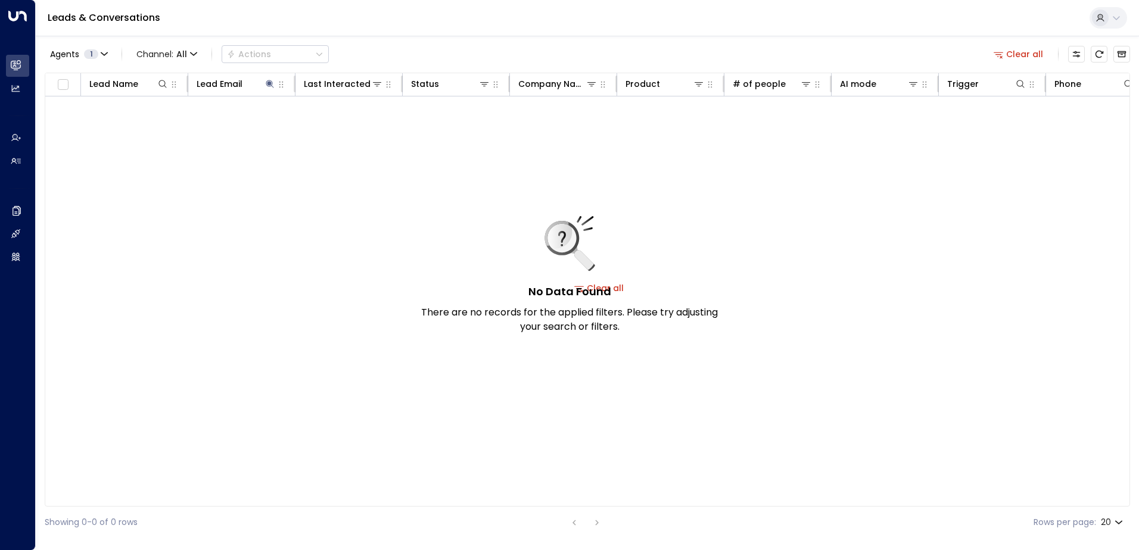
click at [1010, 51] on button "Clear all" at bounding box center [1018, 54] width 60 height 17
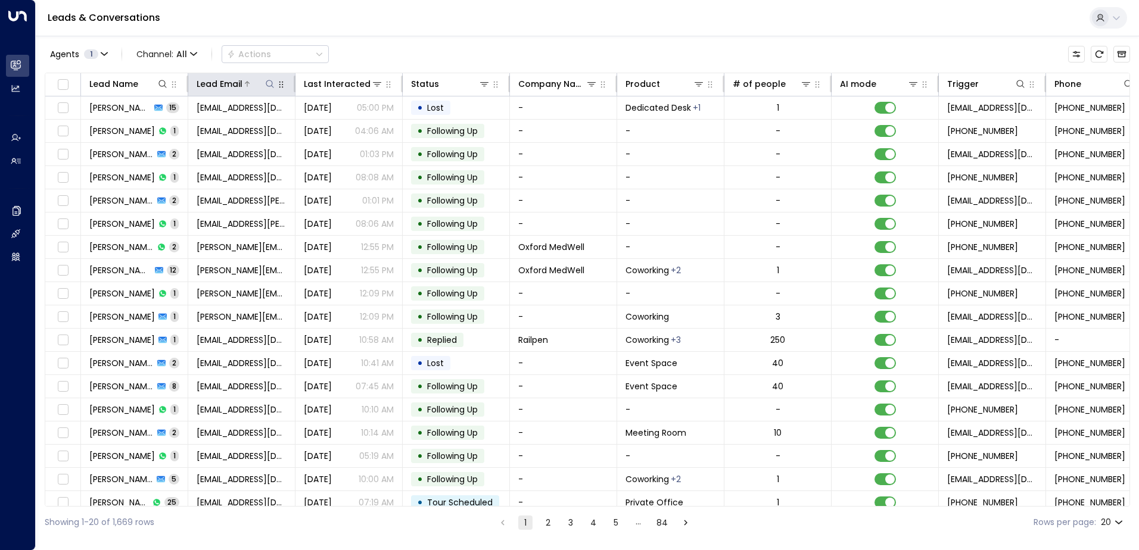
click at [271, 85] on icon at bounding box center [270, 84] width 10 height 10
type input "**********"
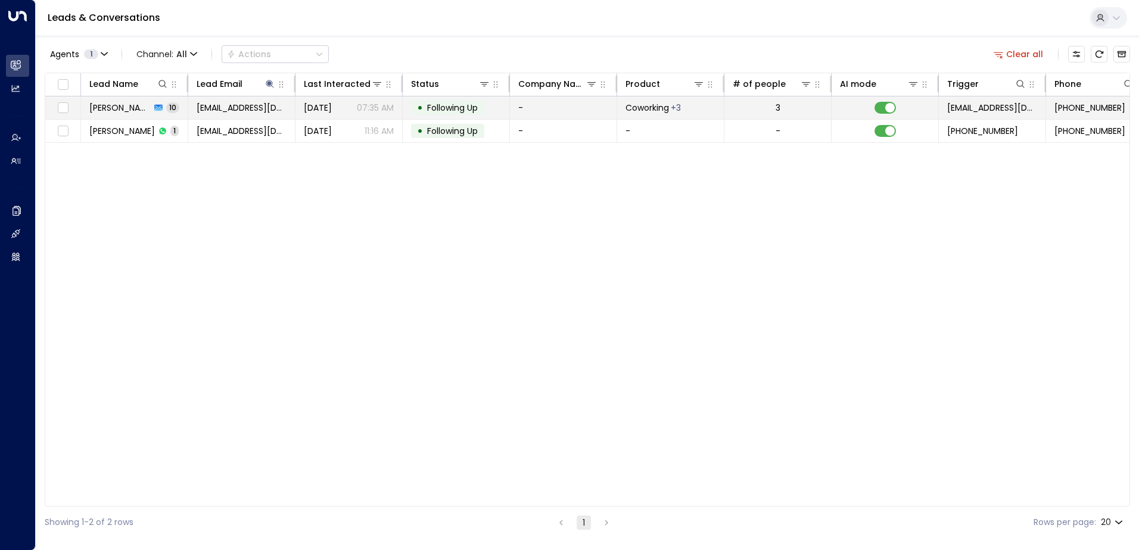
click at [436, 104] on span "Following Up" at bounding box center [452, 108] width 51 height 12
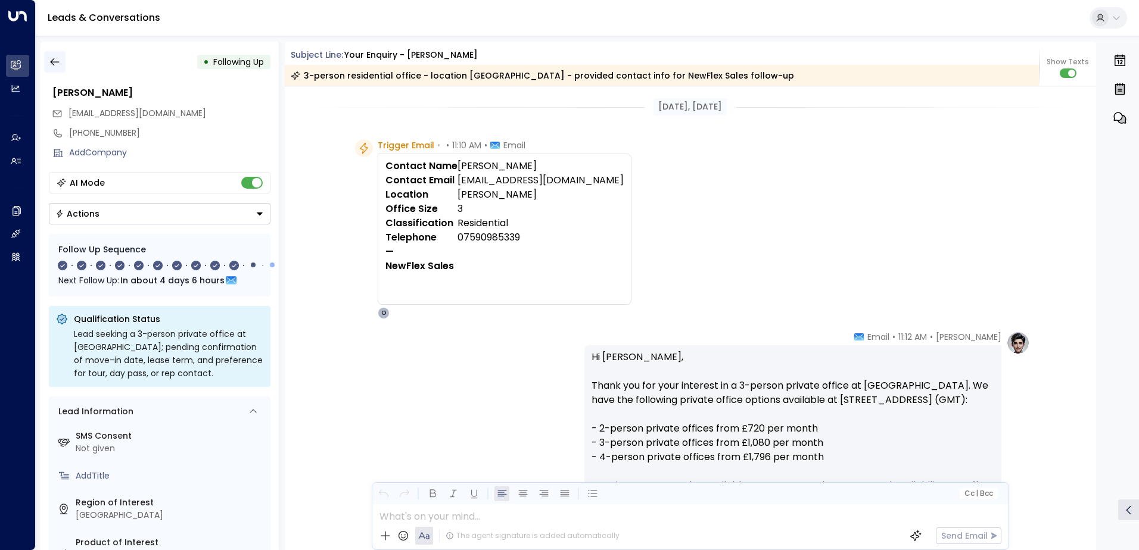
click at [56, 64] on icon "button" at bounding box center [55, 62] width 12 height 12
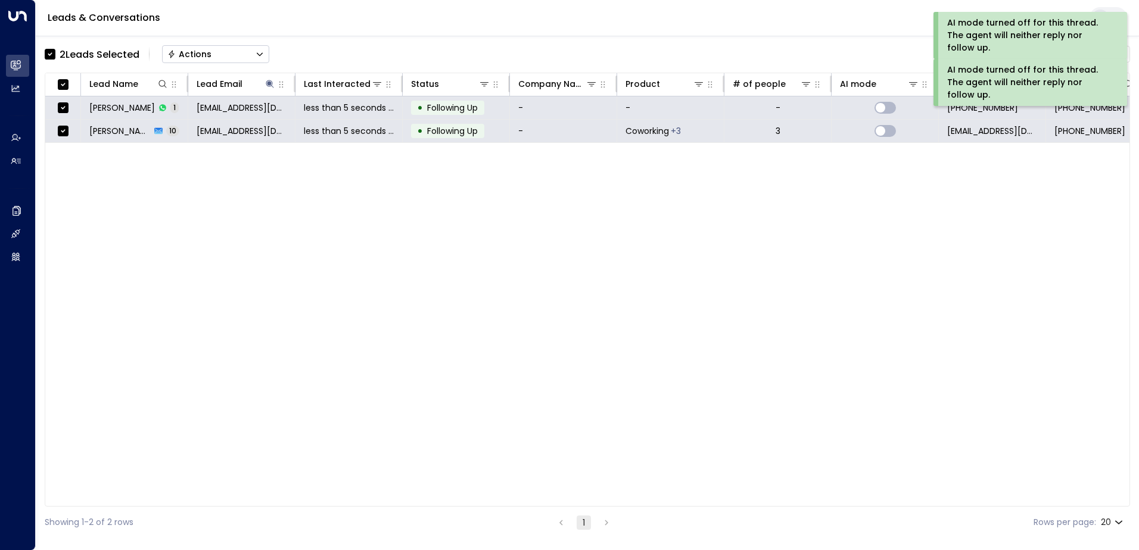
click at [214, 58] on button "Actions" at bounding box center [215, 54] width 107 height 18
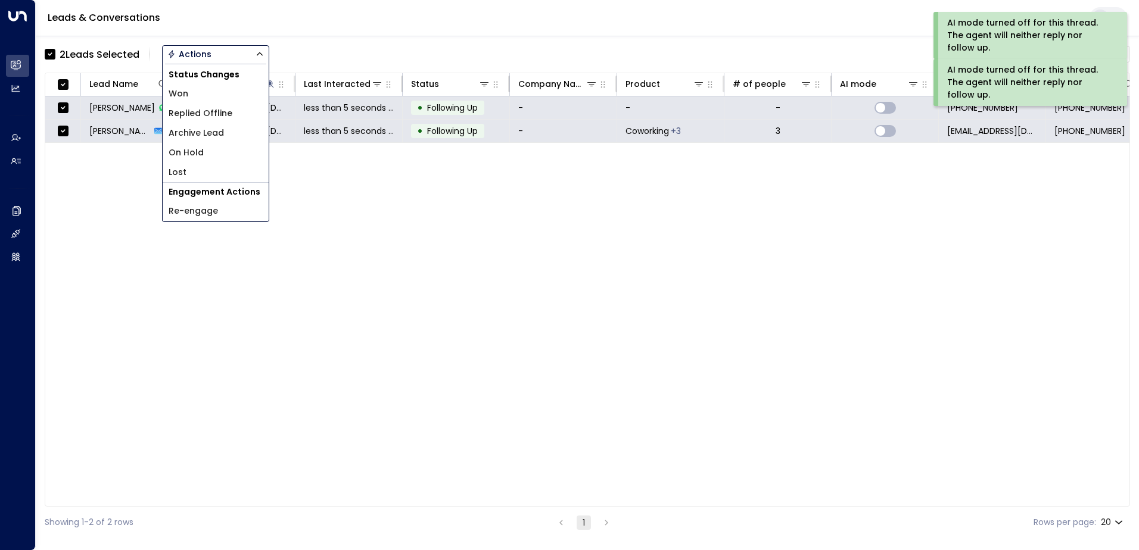
click at [218, 137] on span "Archive Lead" at bounding box center [196, 133] width 55 height 13
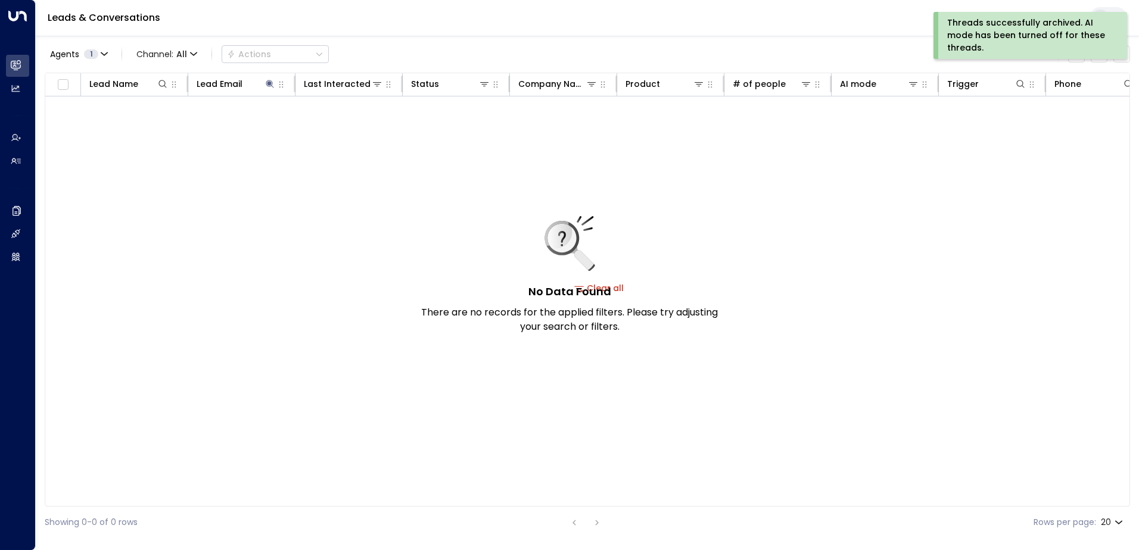
click at [998, 39] on div "Threads successfully archived. AI mode has been turned off for these threads." at bounding box center [1029, 36] width 164 height 38
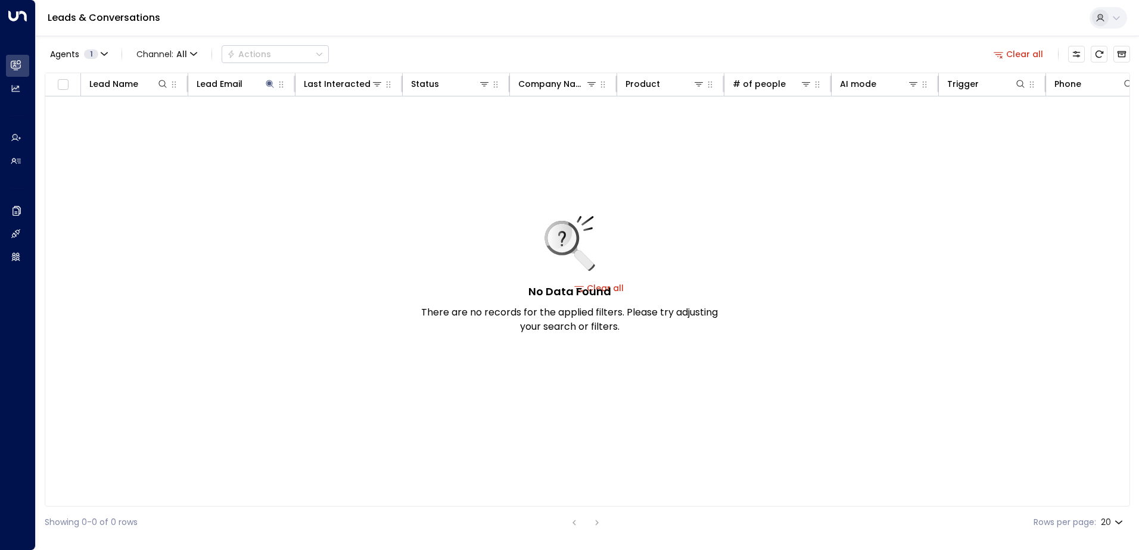
click at [1024, 55] on button "Clear all" at bounding box center [1018, 54] width 60 height 17
